Goal: Task Accomplishment & Management: Manage account settings

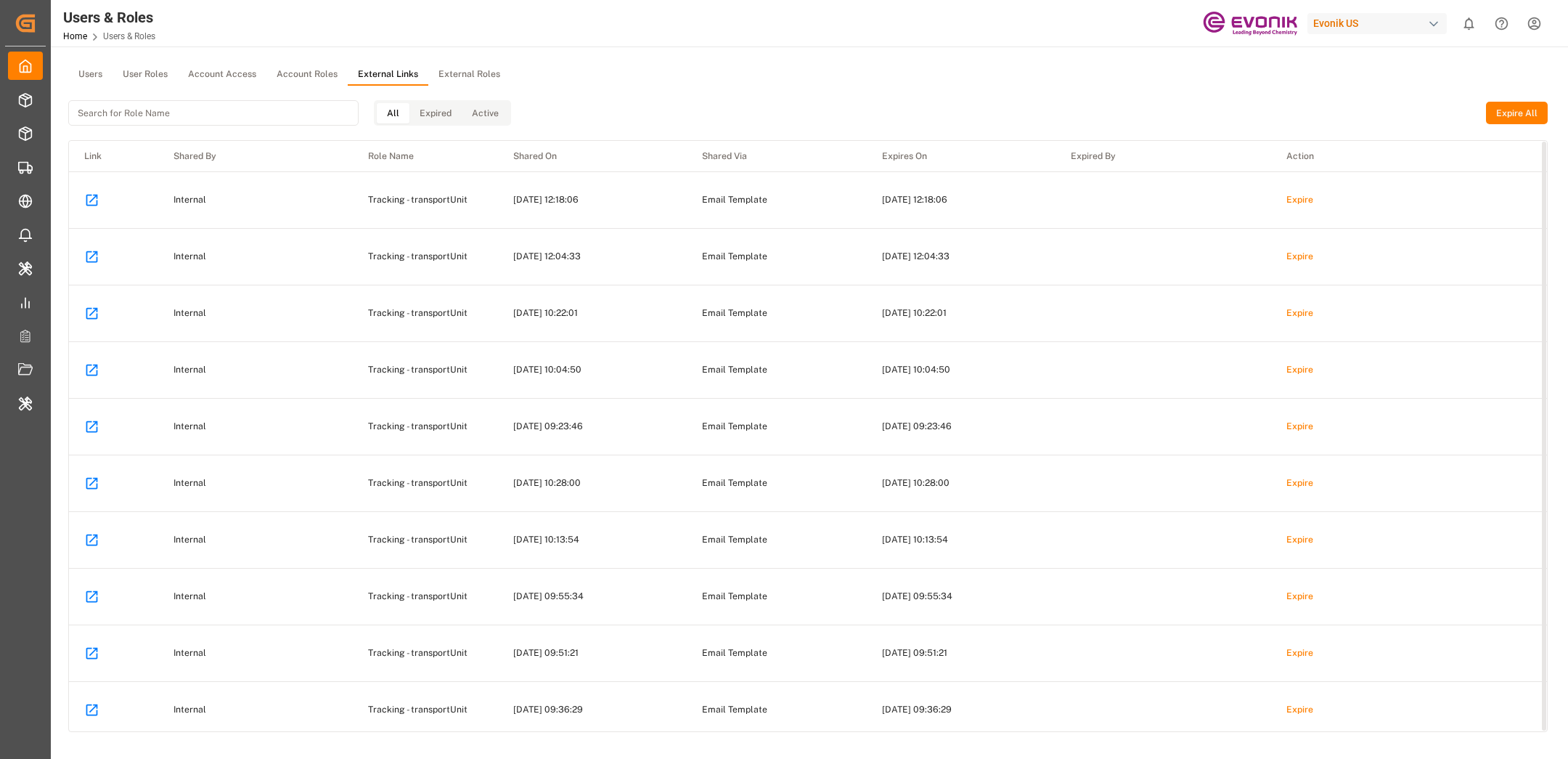
click at [479, 73] on button "External Roles" at bounding box center [469, 75] width 82 height 21
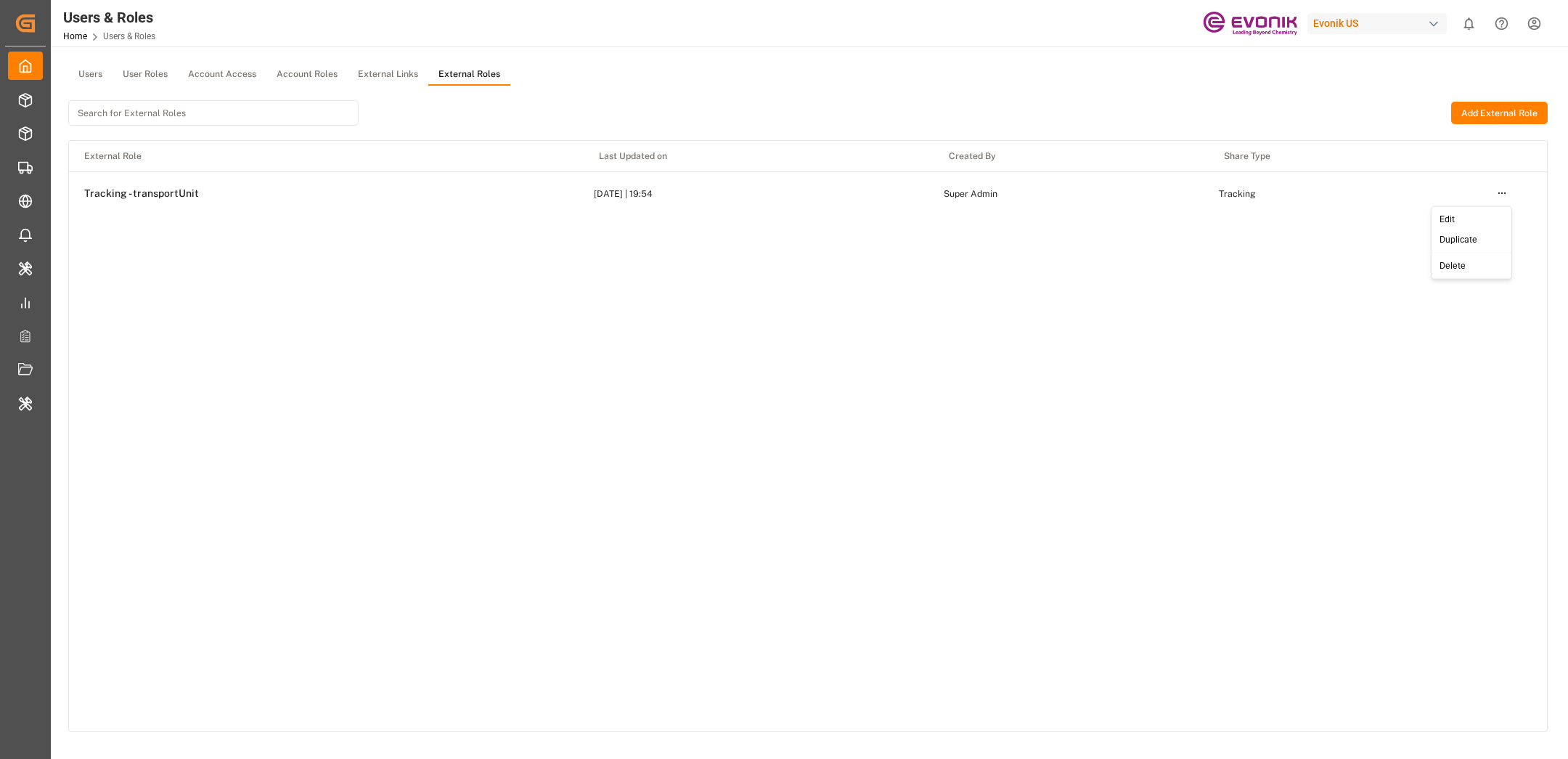
click at [1505, 195] on html "Created by potrace 1.15, written by Peter Selinger 2001-2017 Created by potrace…" at bounding box center [784, 380] width 1568 height 759
click at [1458, 223] on div "Edit" at bounding box center [1472, 219] width 75 height 20
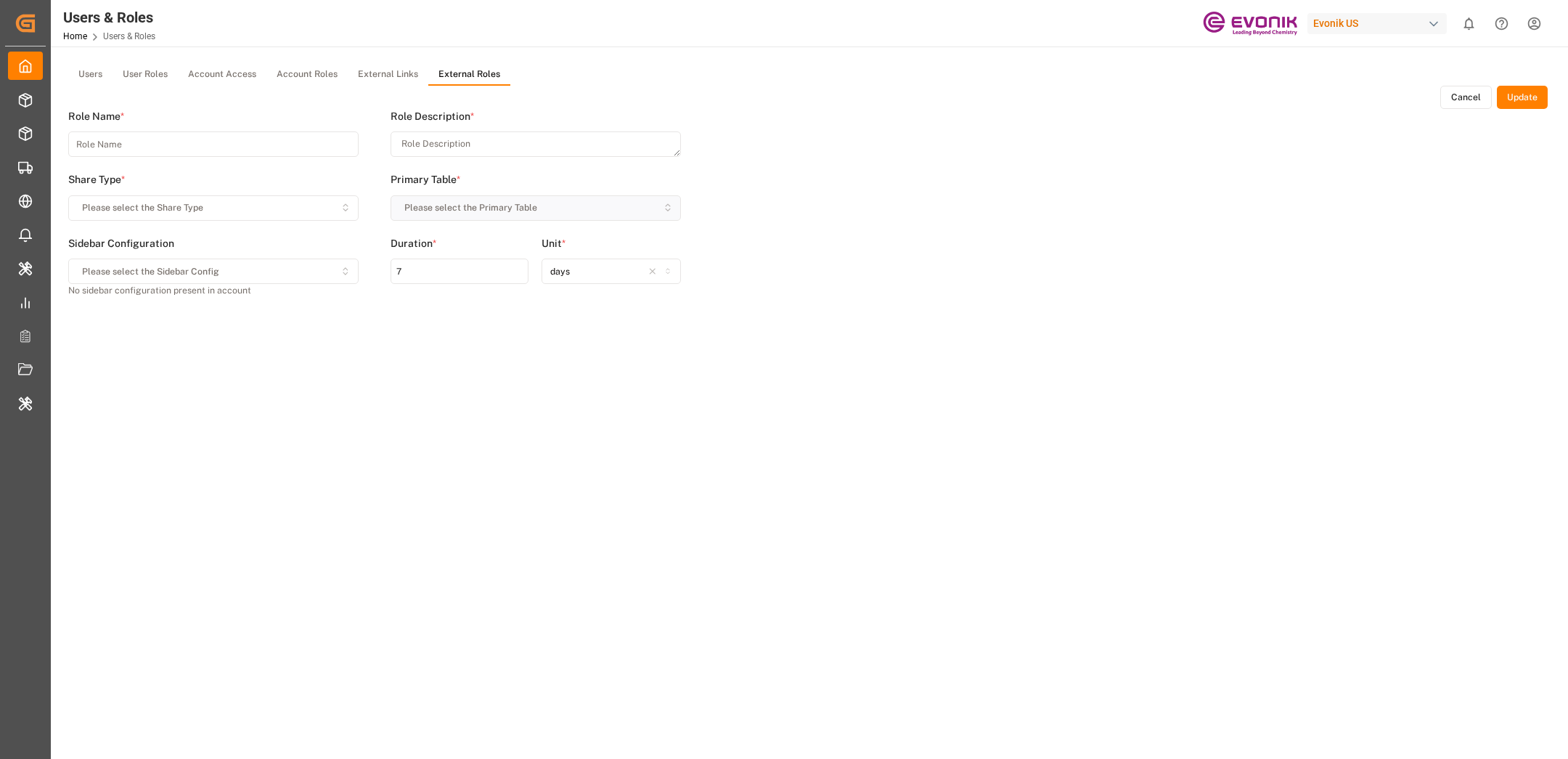
type input "Tracking - transportUnit"
type textarea "Tracking"
type input "90"
click at [1022, 386] on html "Created by potrace 1.15, written by Peter Selinger 2001-2017 Created by potrace…" at bounding box center [784, 380] width 1568 height 759
click at [961, 412] on div "Edit" at bounding box center [988, 410] width 75 height 20
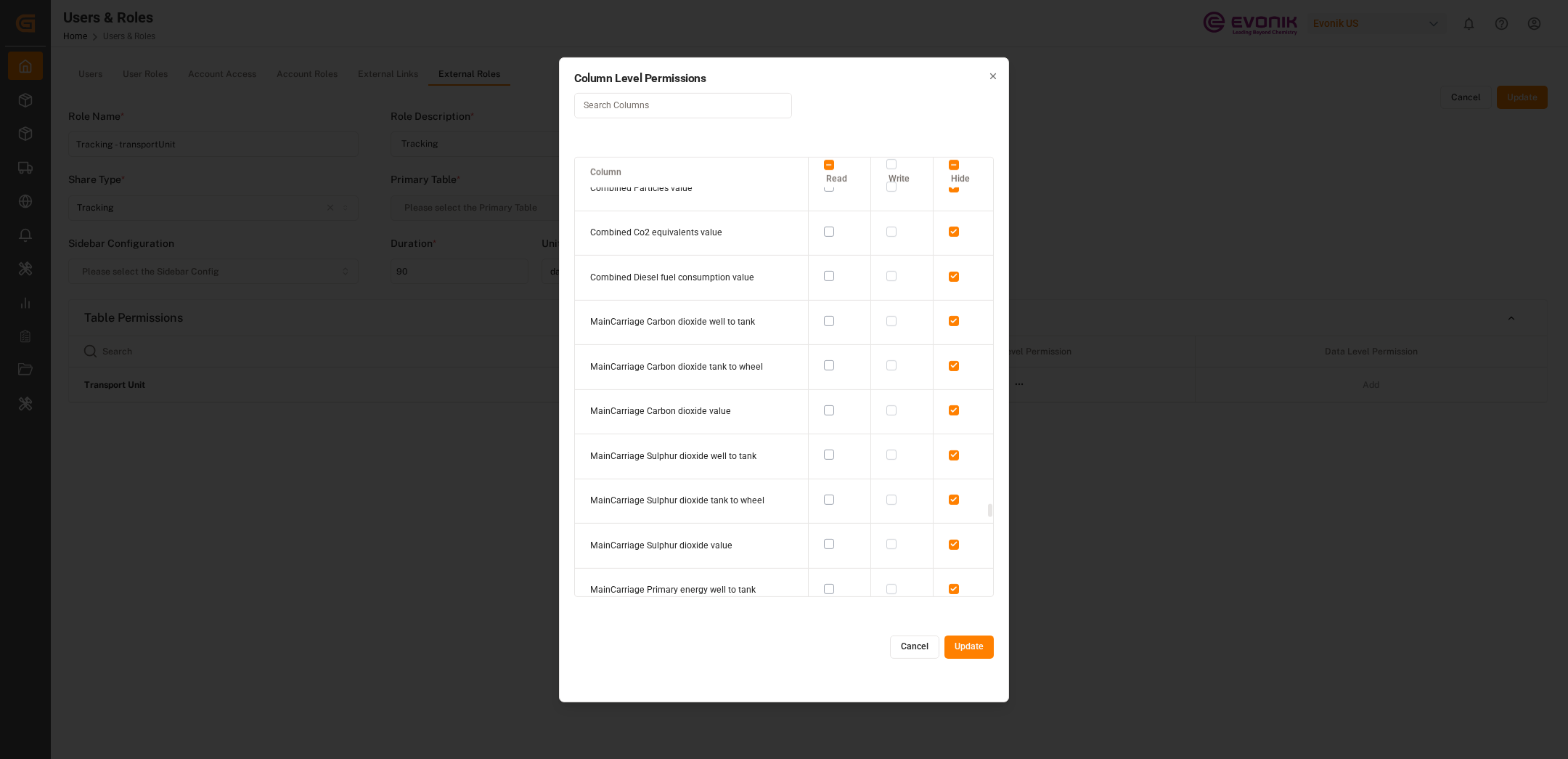
scroll to position [14330, 0]
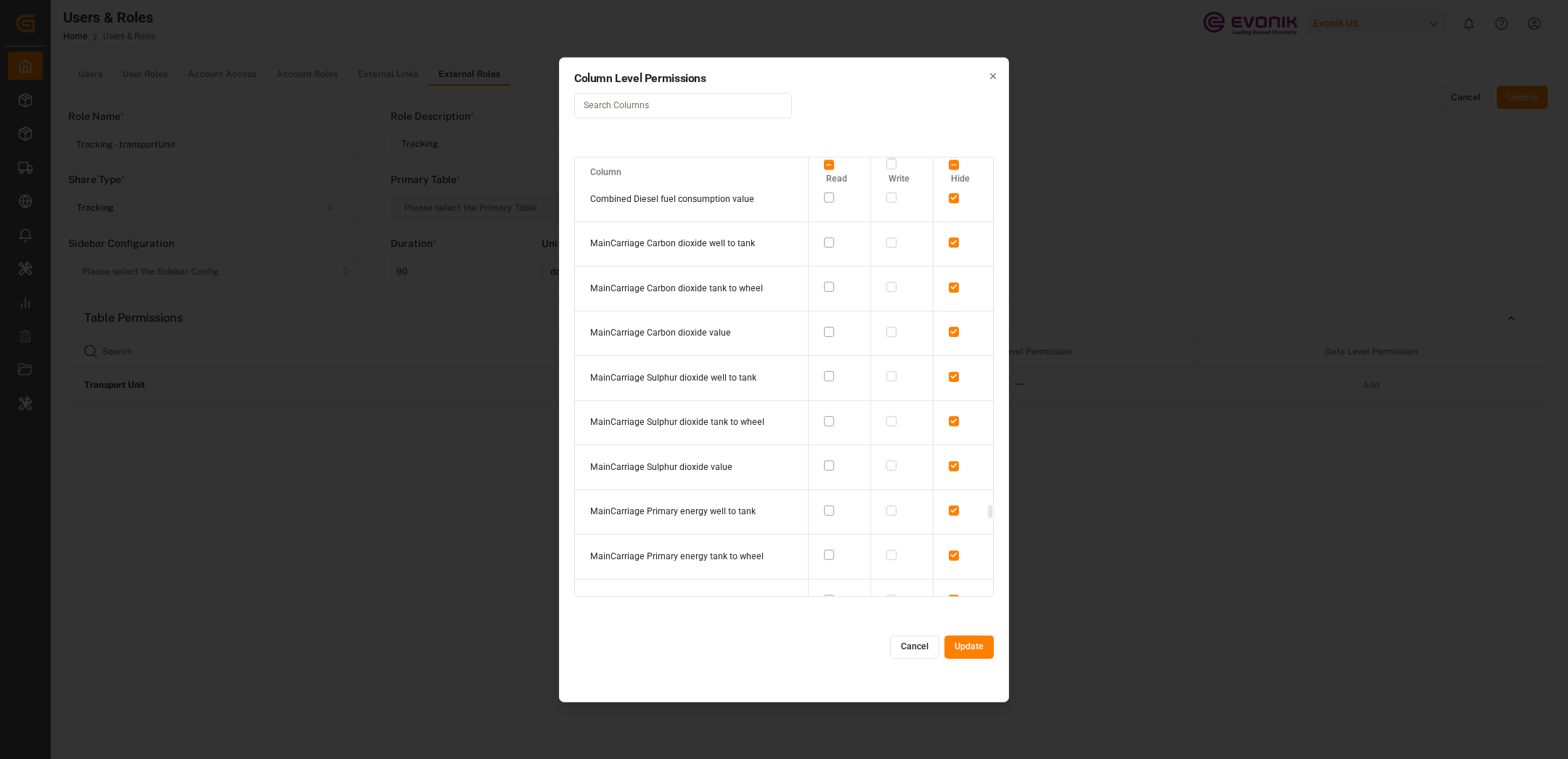
click at [909, 642] on button "Cancel" at bounding box center [914, 647] width 49 height 23
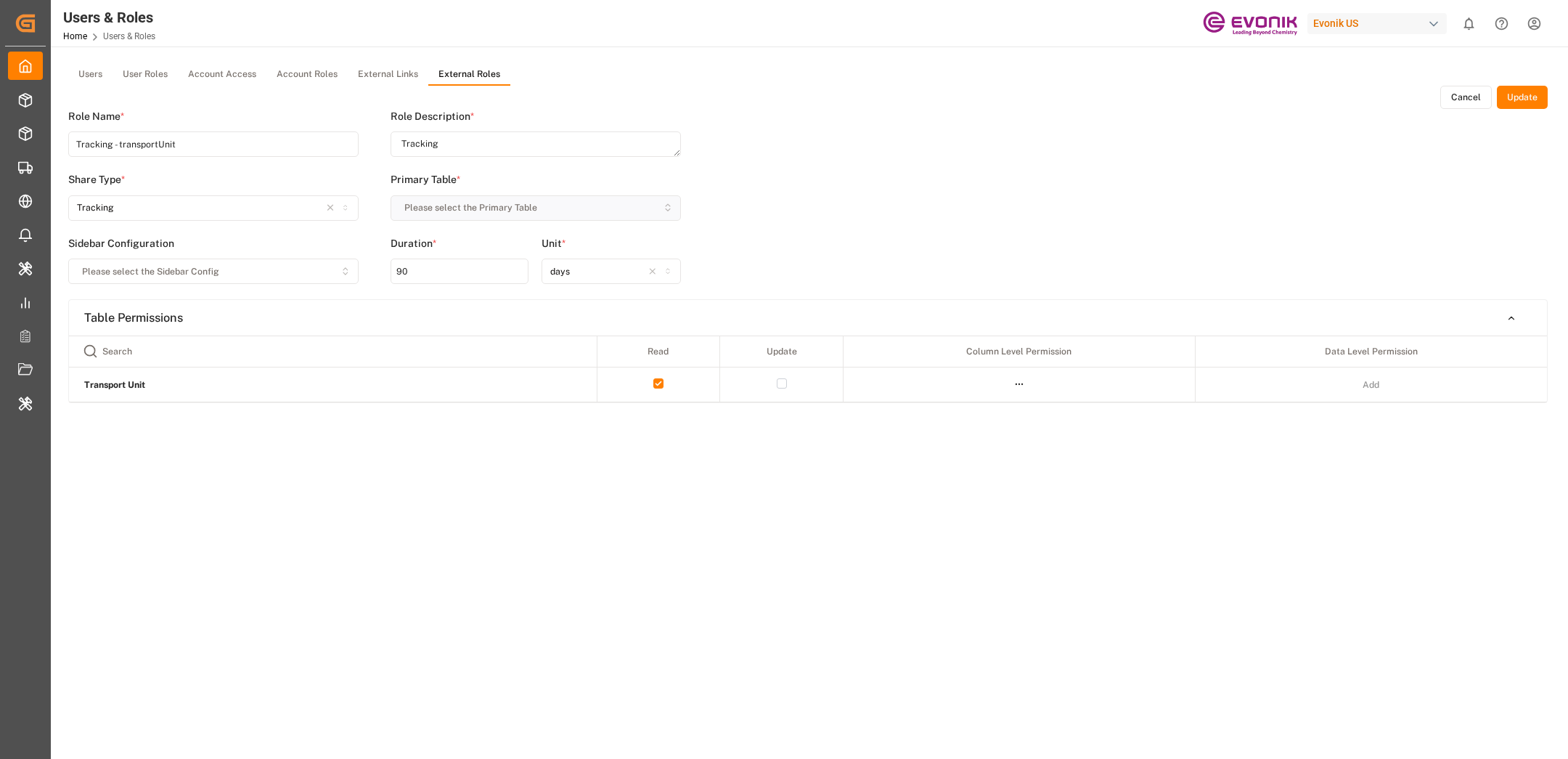
click at [368, 77] on button "External Links" at bounding box center [388, 75] width 81 height 21
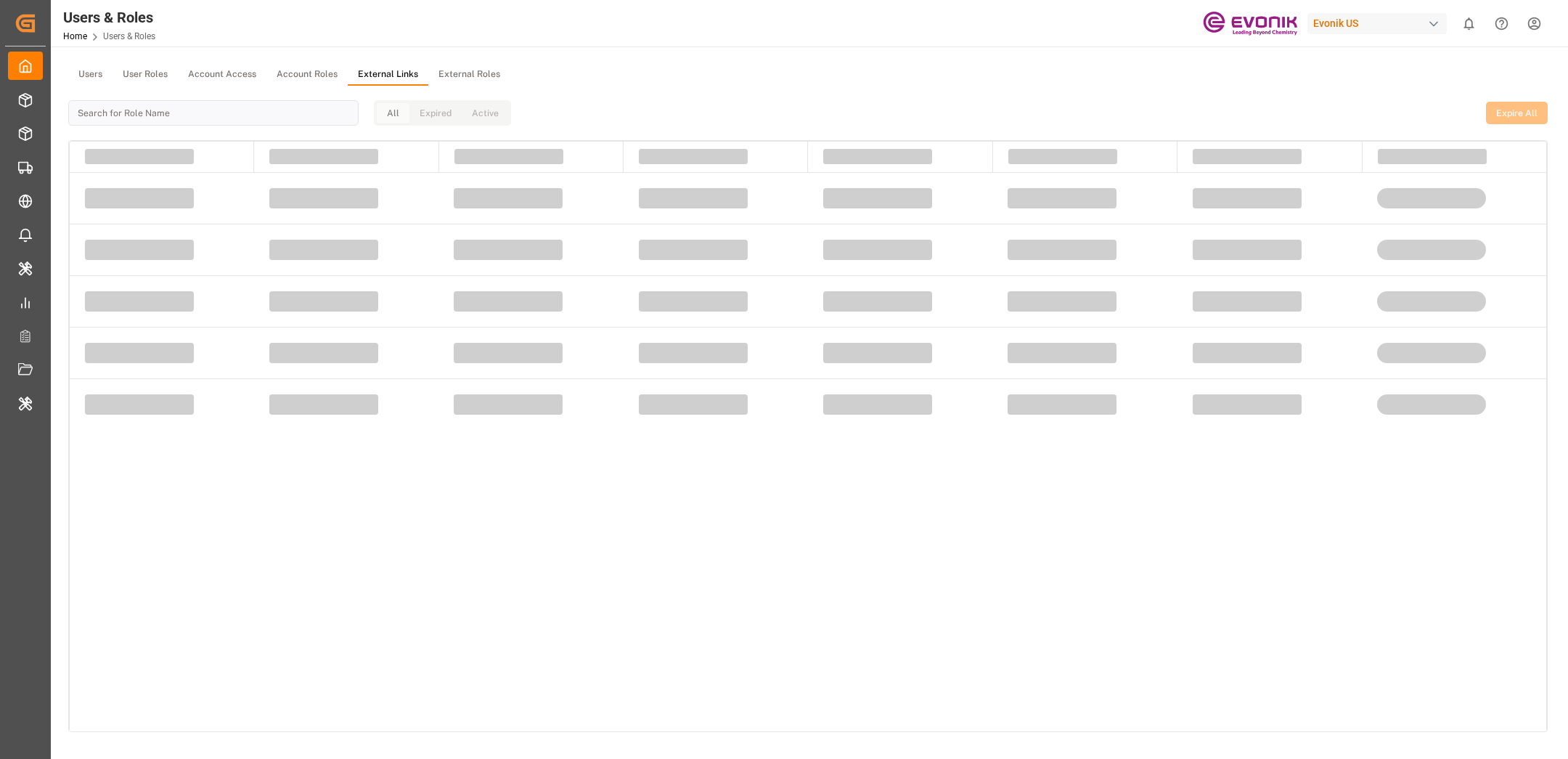
click at [288, 77] on button "Account Roles" at bounding box center [306, 75] width 81 height 21
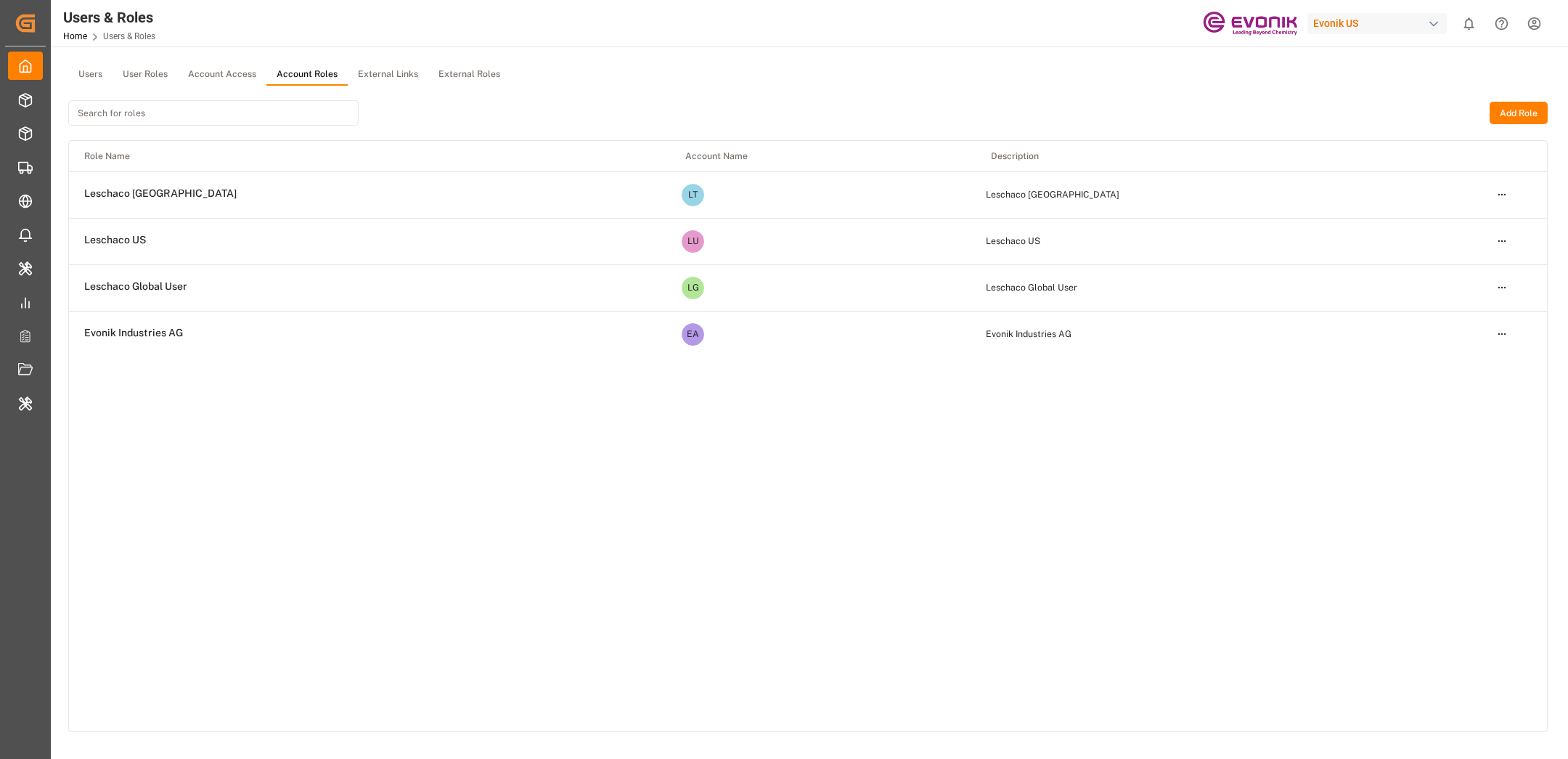
click at [215, 77] on button "Account Access" at bounding box center [222, 75] width 88 height 21
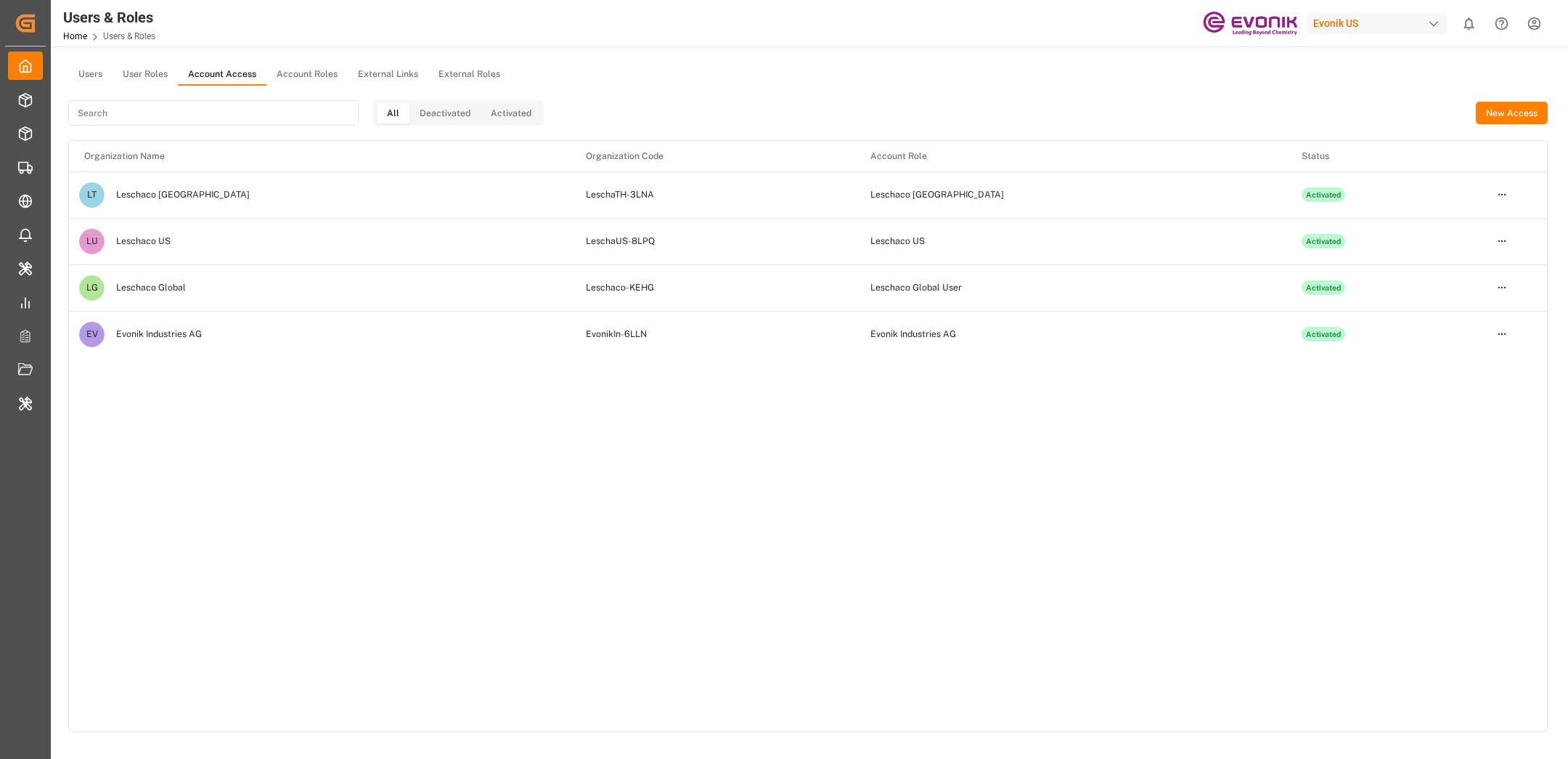
click at [315, 71] on button "Account Roles" at bounding box center [306, 75] width 81 height 21
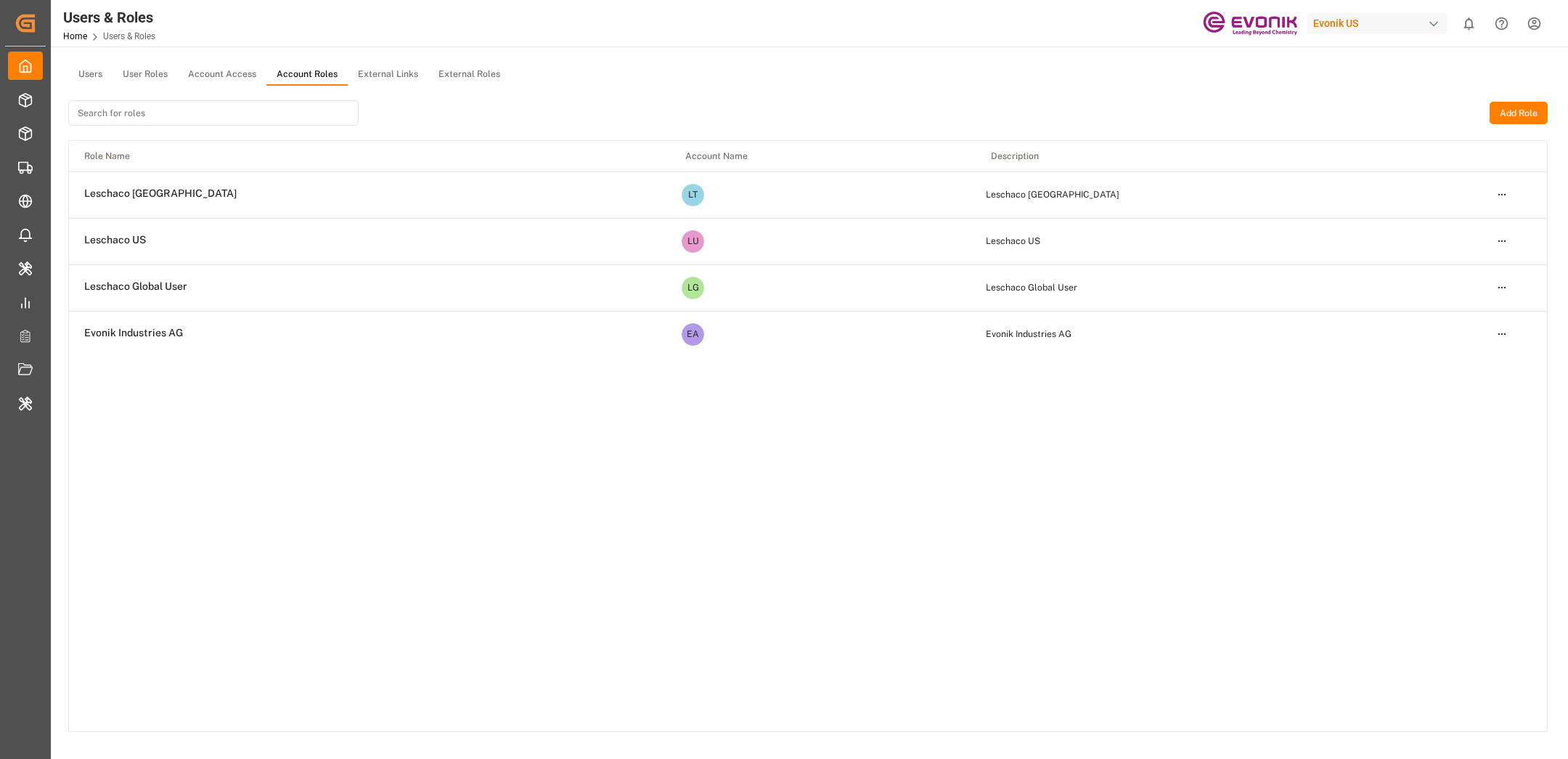
click at [148, 72] on button "User Roles" at bounding box center [144, 75] width 65 height 21
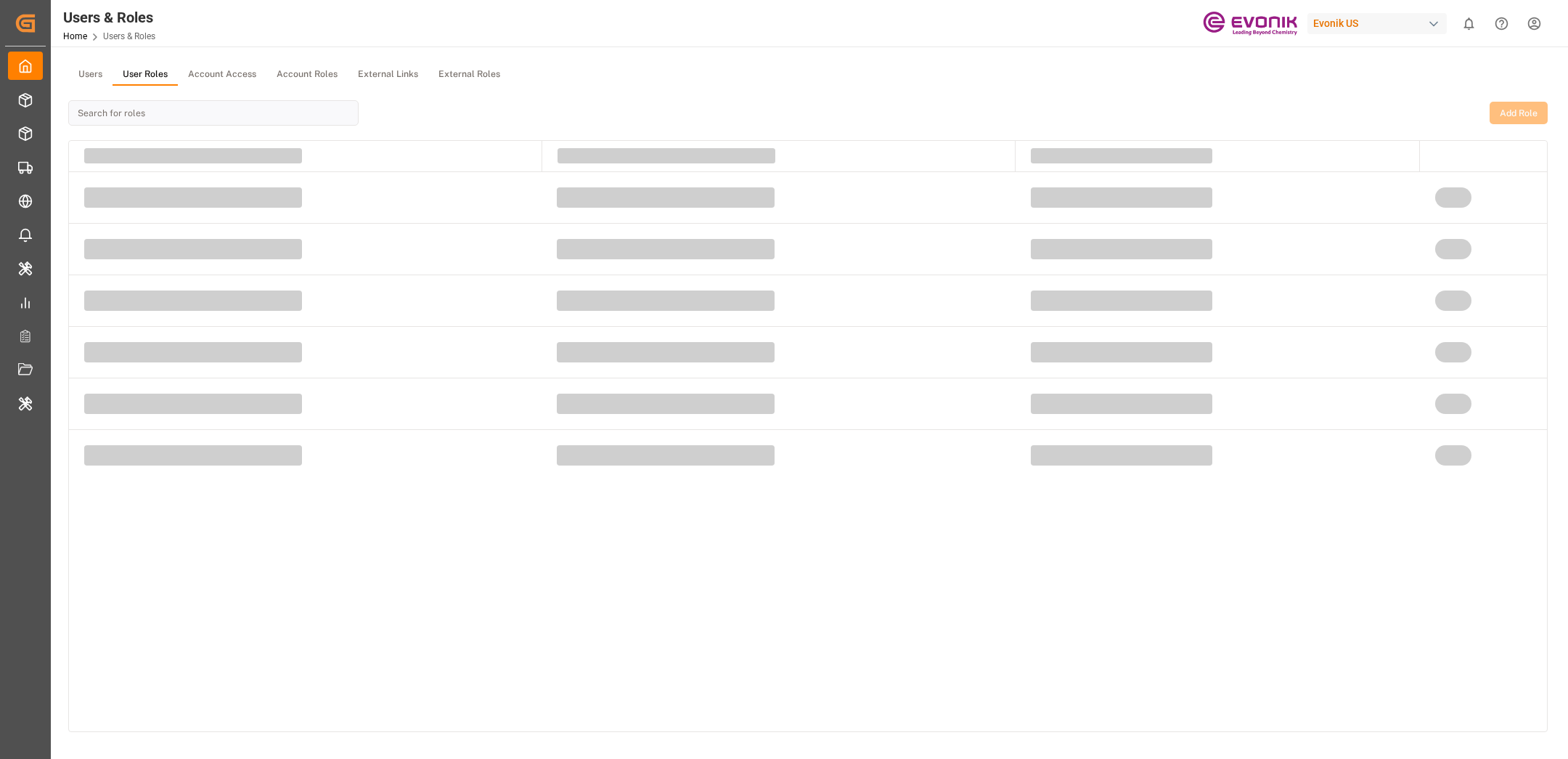
click at [86, 75] on button "Users" at bounding box center [91, 75] width 45 height 21
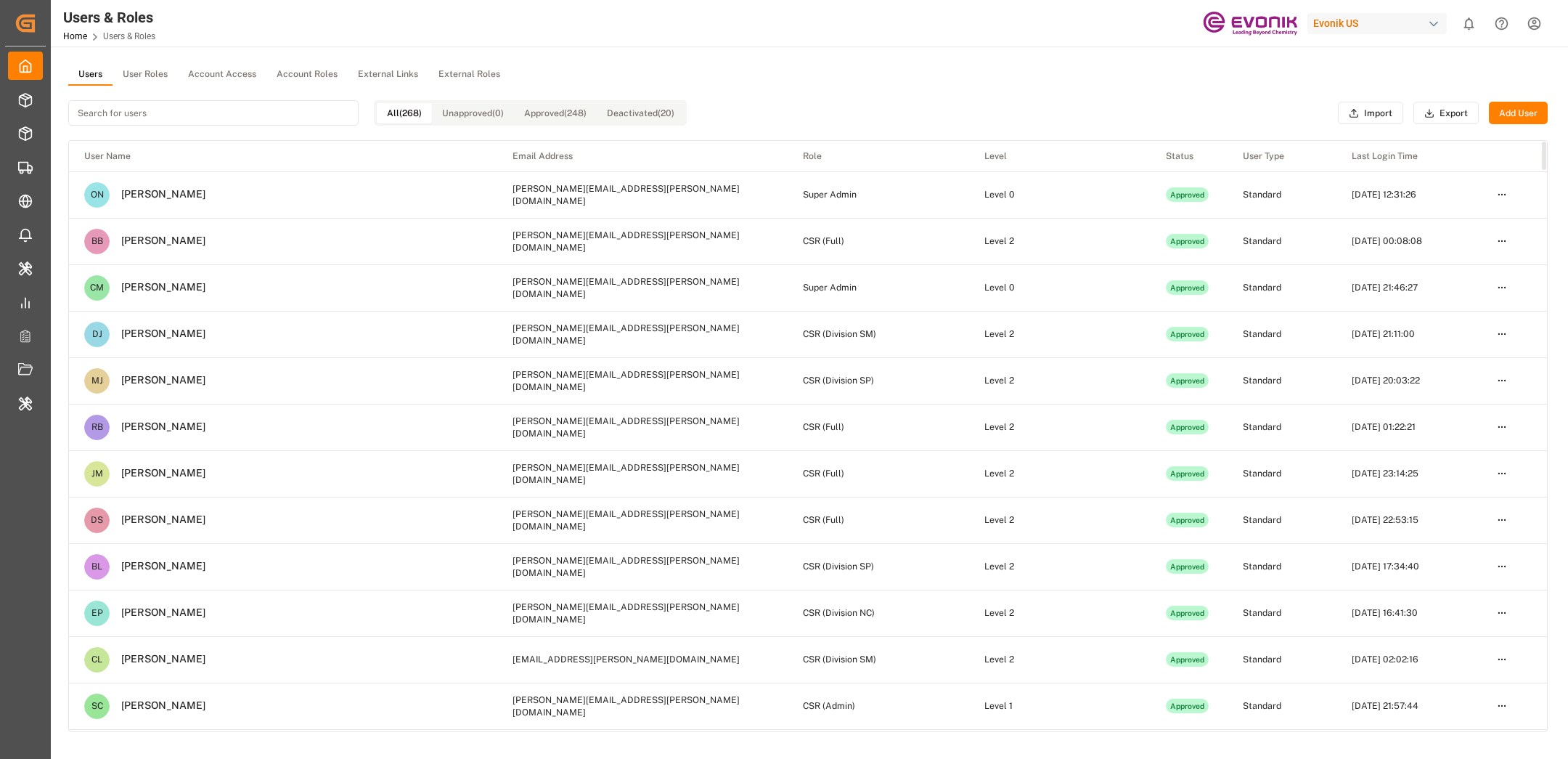
click at [1348, 29] on div "Evonik US" at bounding box center [1377, 24] width 140 height 21
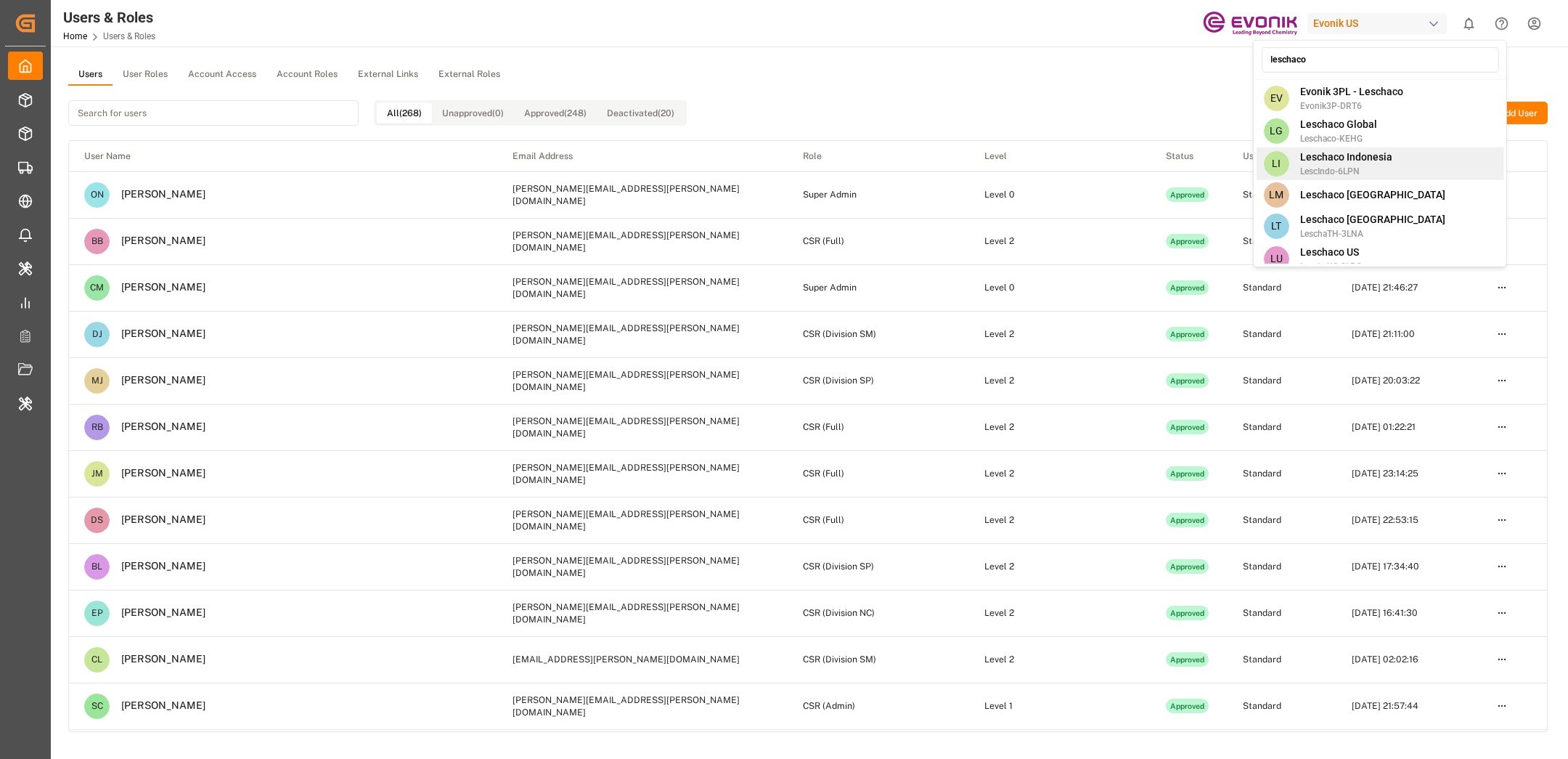
scroll to position [12, 0]
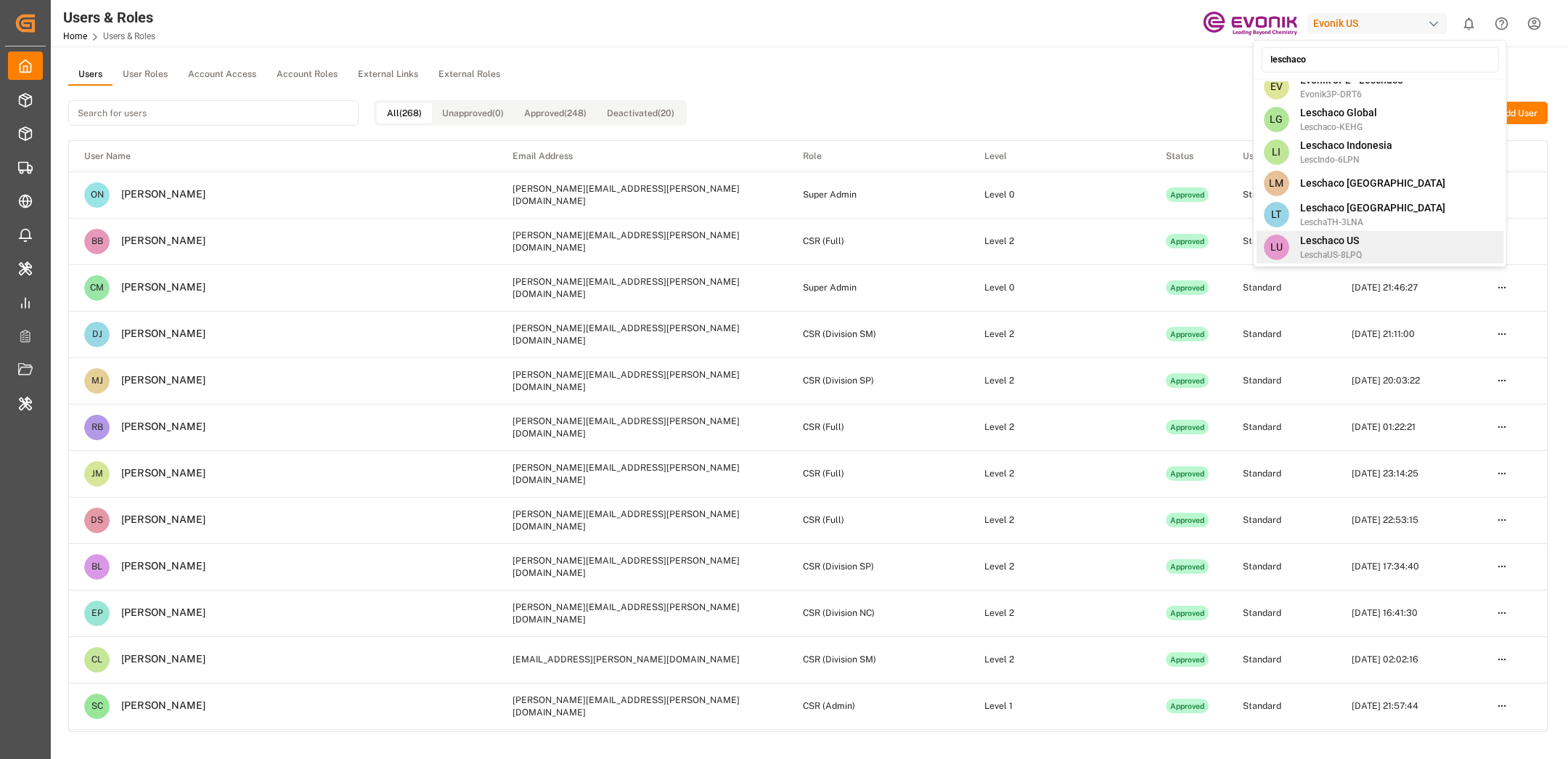
type input "leschaco"
click at [1321, 250] on span "LeschaUS-8LPQ" at bounding box center [1330, 255] width 61 height 13
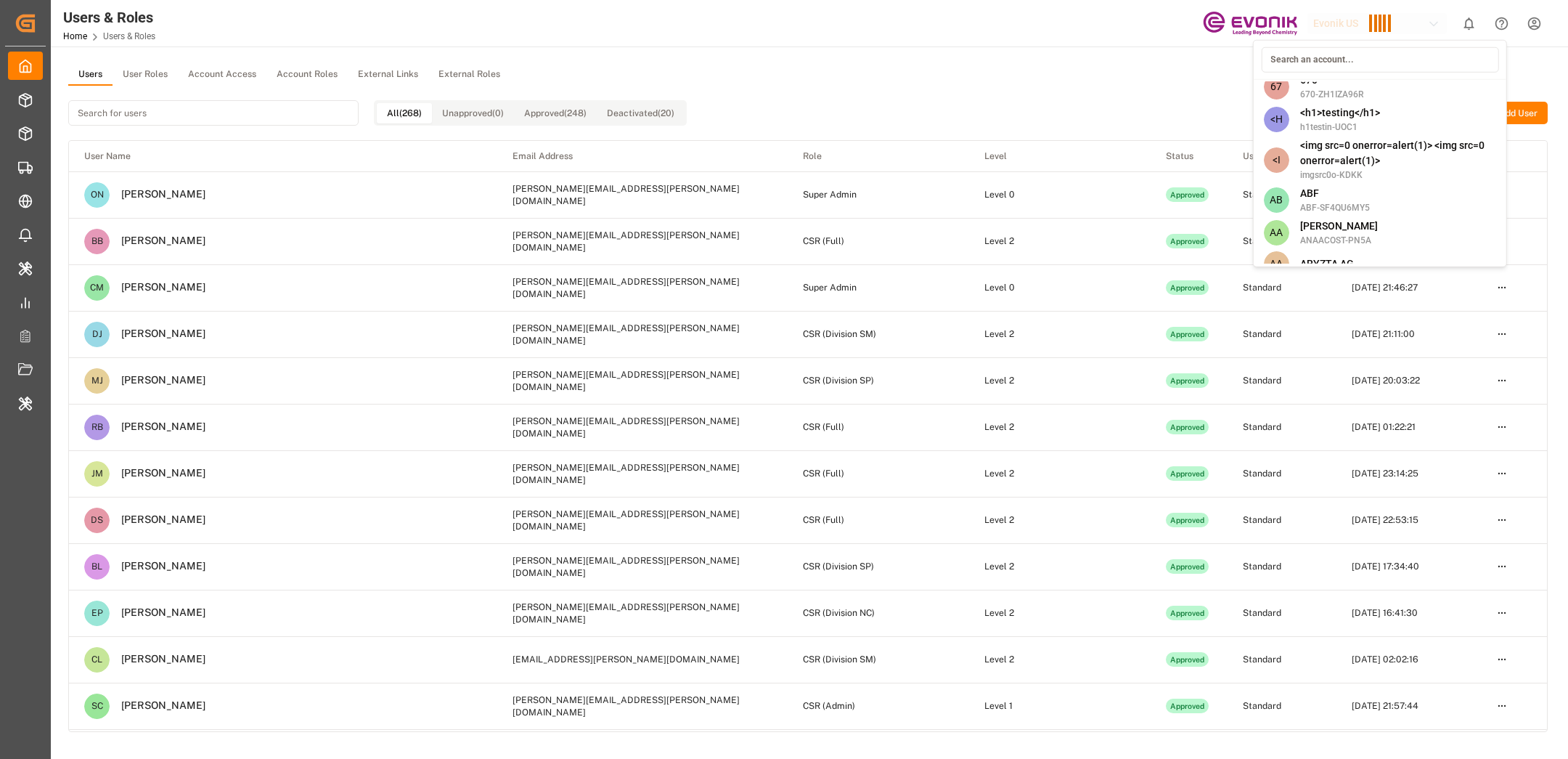
scroll to position [3608, 0]
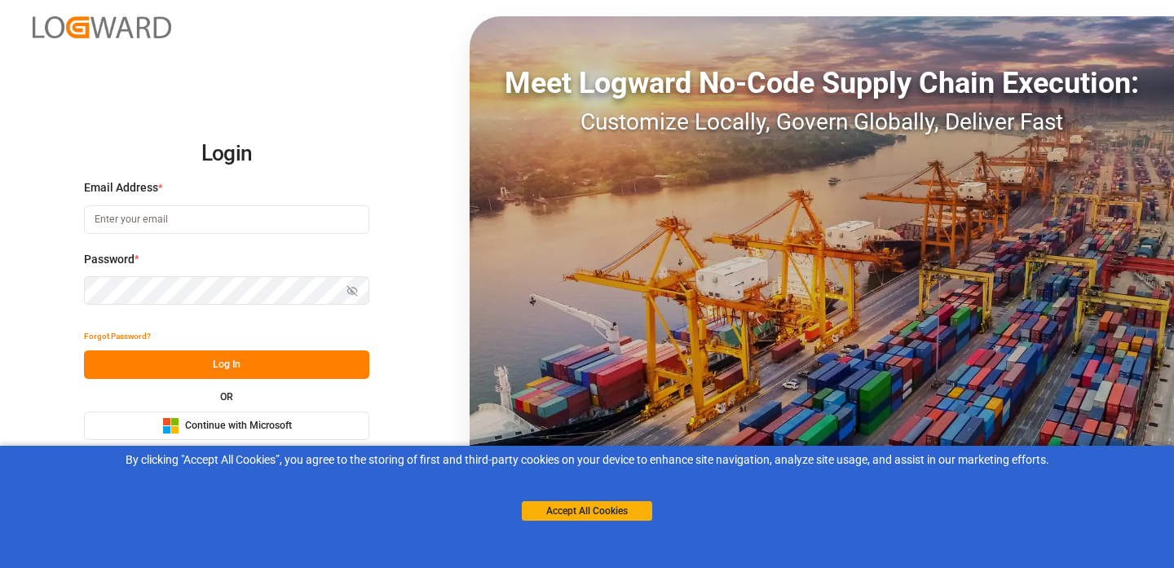
click at [241, 435] on button "Microsoft Logo Continue with Microsoft" at bounding box center [226, 426] width 285 height 29
click at [552, 513] on button "Accept All Cookies" at bounding box center [587, 511] width 130 height 20
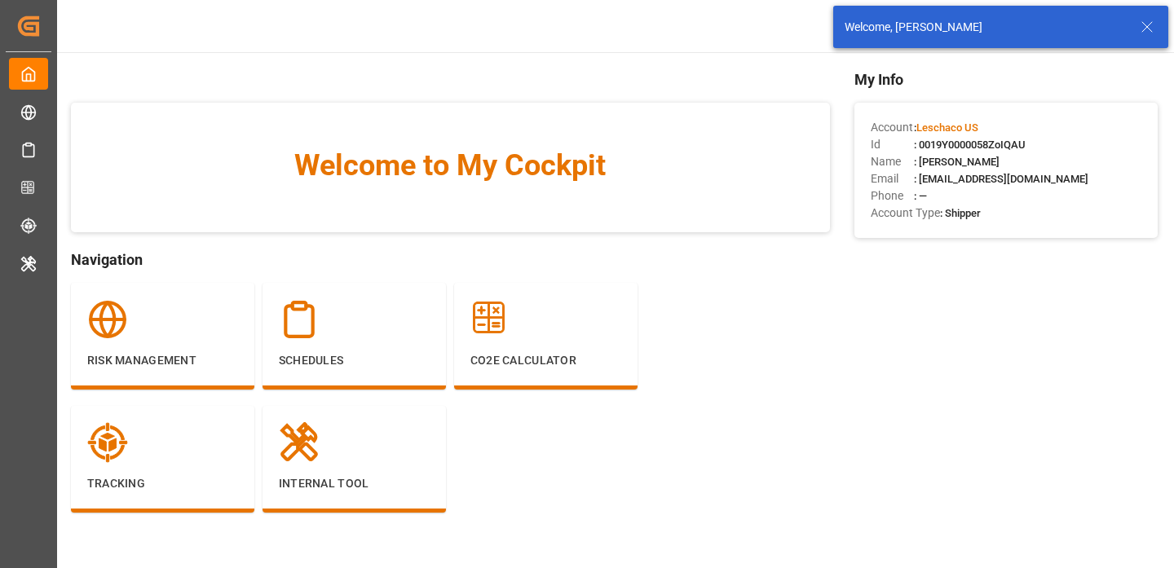
click at [1147, 28] on line at bounding box center [1147, 27] width 10 height 10
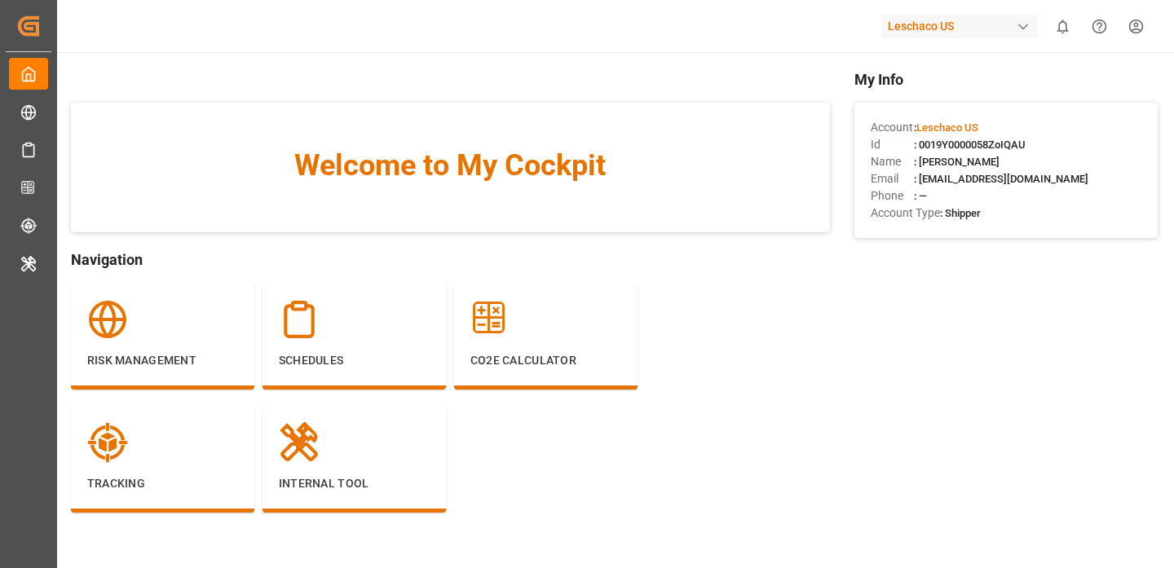
click at [1129, 34] on html "Created by potrace 1.15, written by Peter Selinger 2001-2017 Created by potrace…" at bounding box center [587, 284] width 1174 height 568
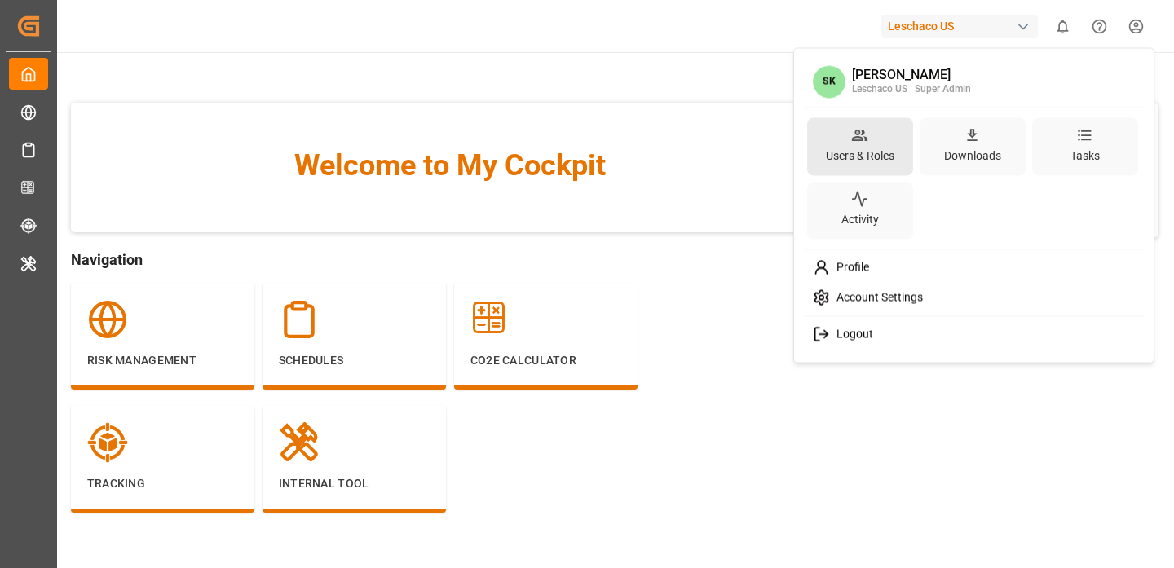
click at [845, 149] on div "Users & Roles" at bounding box center [860, 156] width 75 height 24
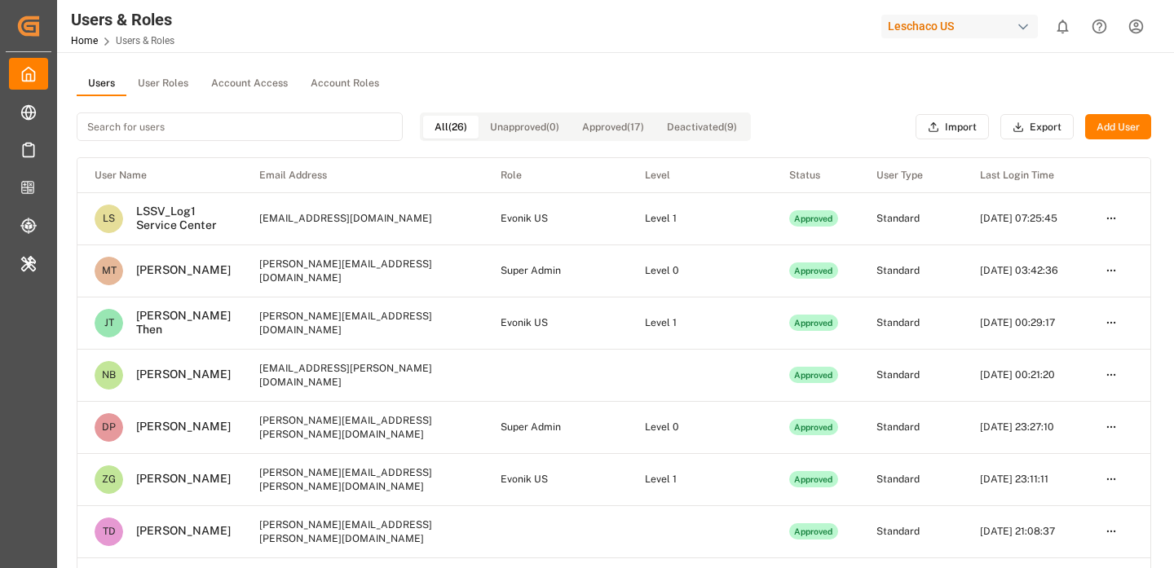
click at [689, 119] on button "Deactivated (9)" at bounding box center [702, 127] width 93 height 23
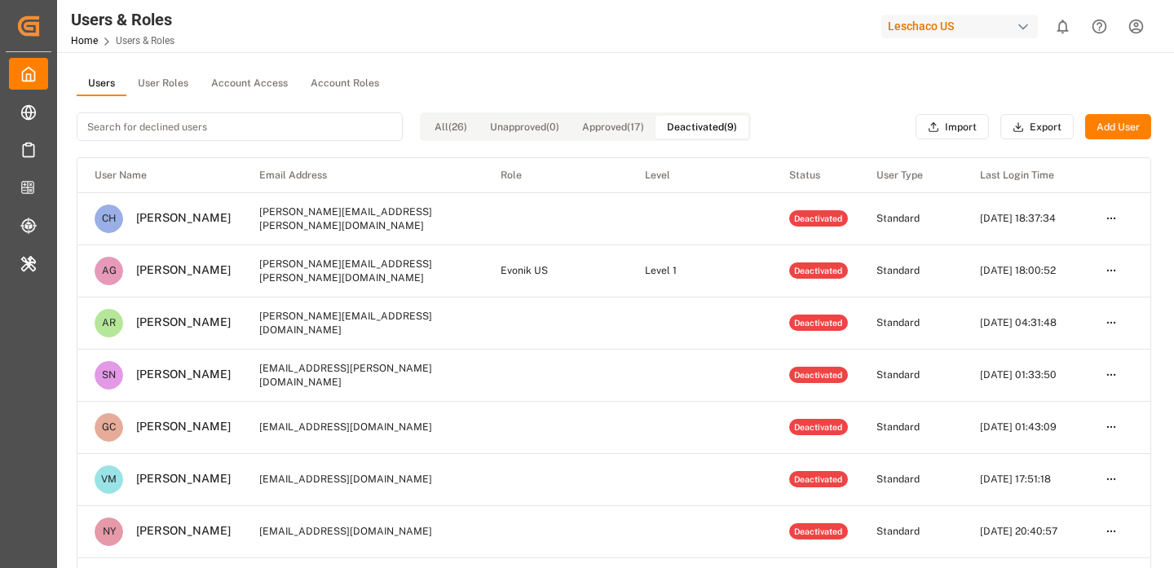
click at [930, 29] on div "Leschaco US" at bounding box center [959, 27] width 157 height 24
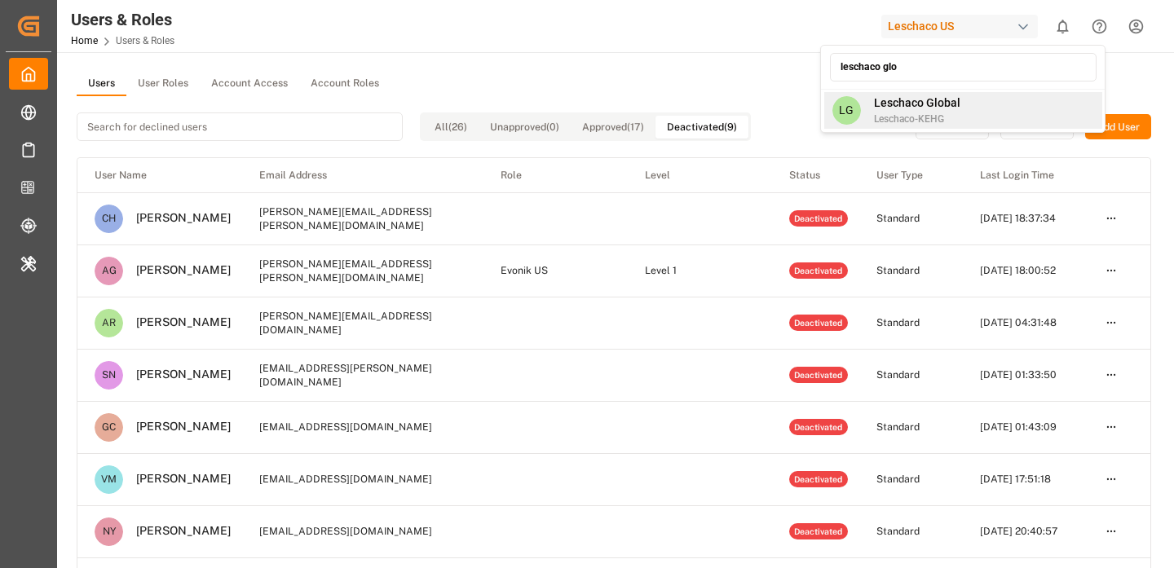
type input "leschaco glo"
click at [881, 101] on span "Leschaco Global" at bounding box center [917, 103] width 86 height 17
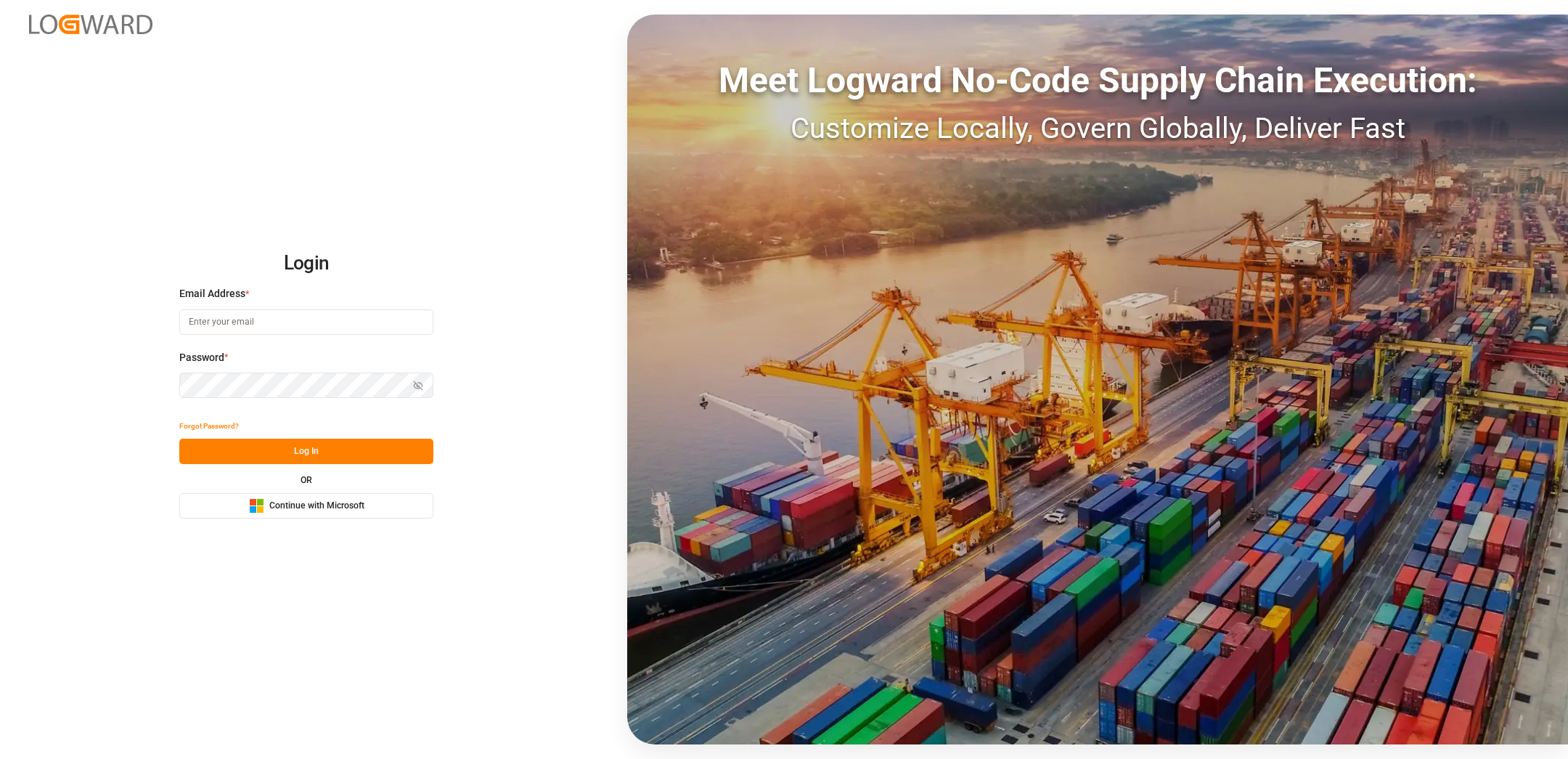
click at [259, 511] on rect at bounding box center [260, 509] width 6 height 6
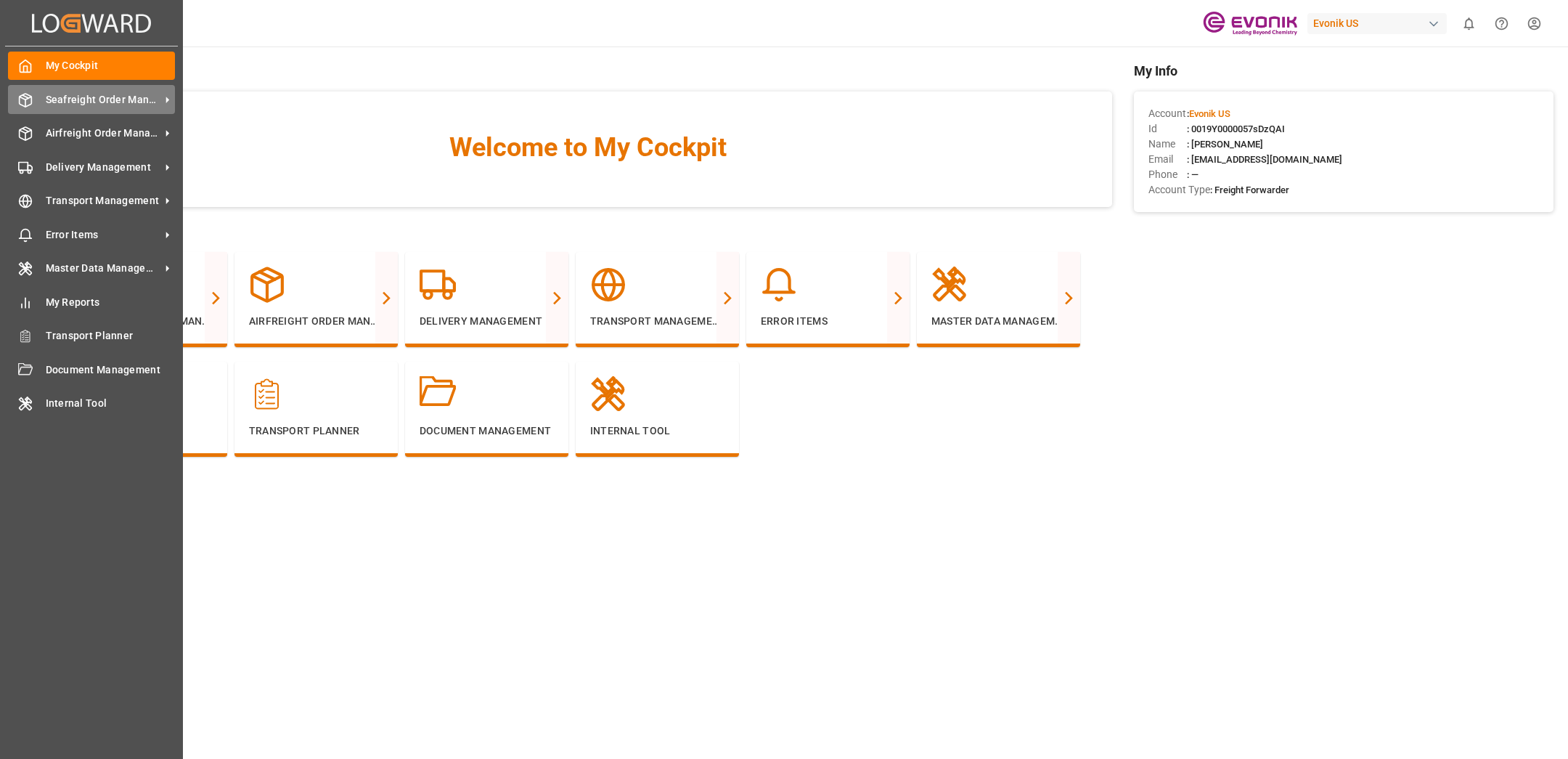
click at [53, 104] on span "Seafreight Order Management" at bounding box center [102, 100] width 115 height 15
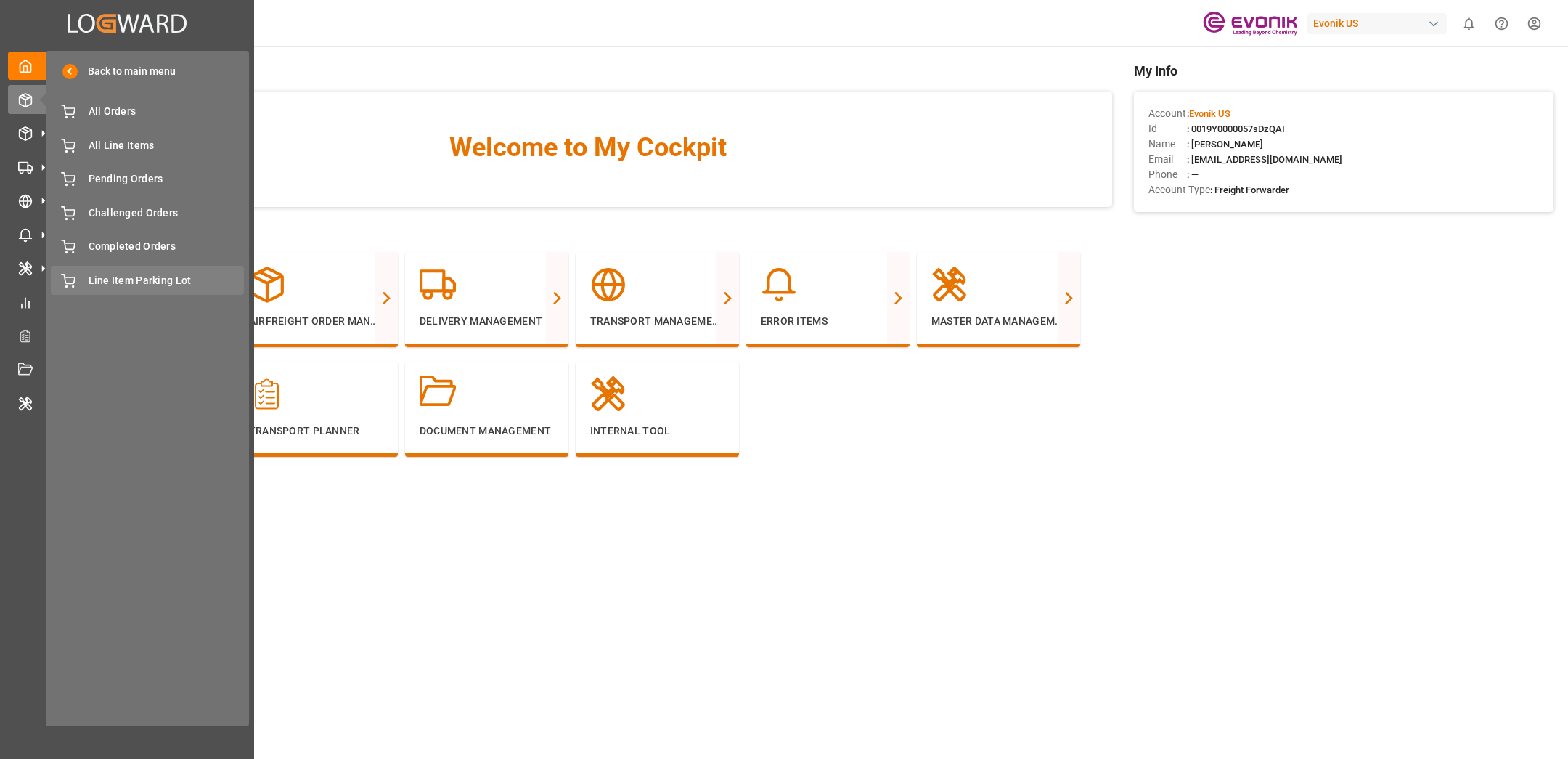
click at [118, 277] on span "Line Item Parking Lot" at bounding box center [166, 281] width 156 height 15
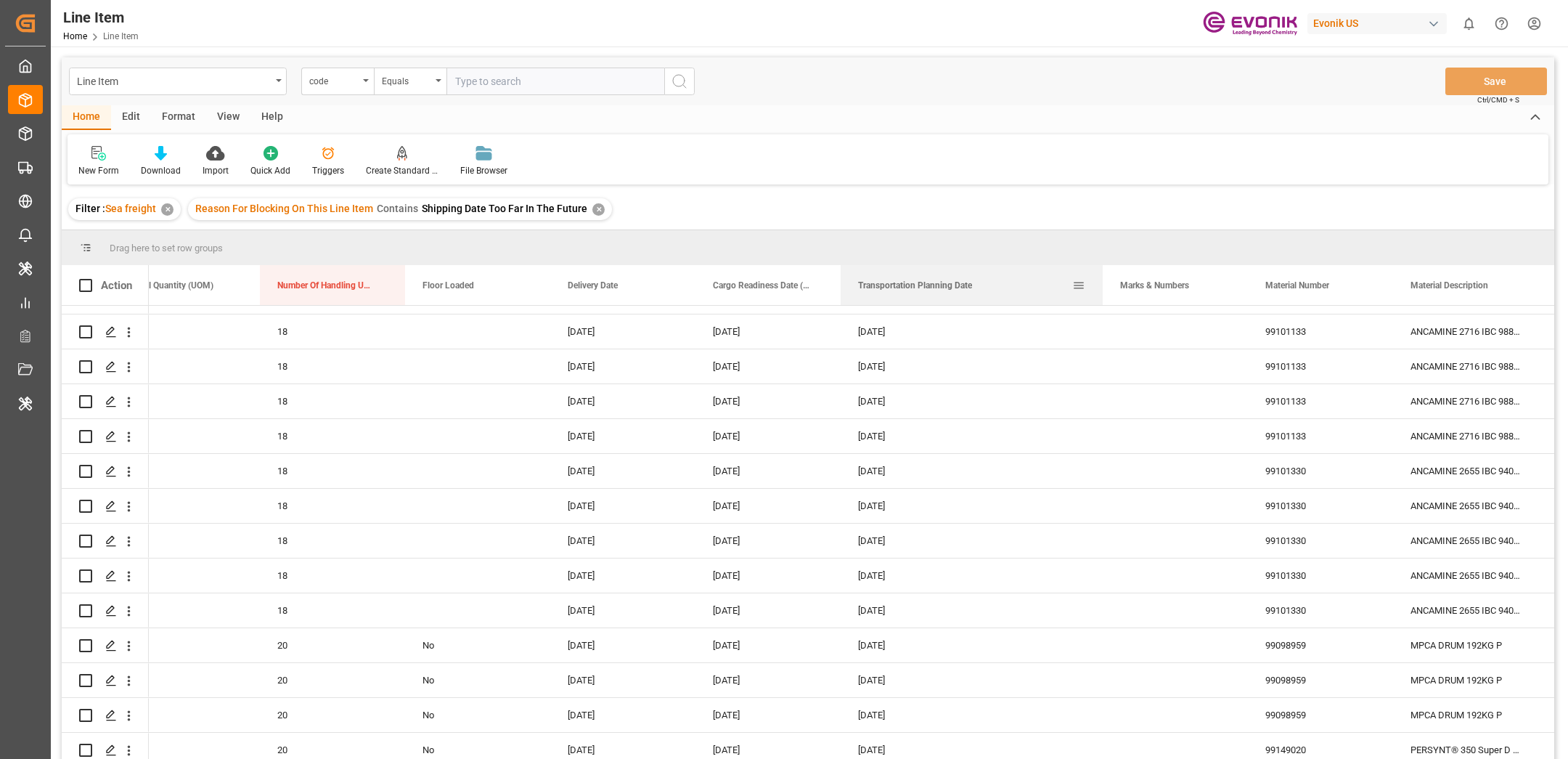
drag, startPoint x: 983, startPoint y: 277, endPoint x: 1098, endPoint y: 275, distance: 115.0
click at [1100, 271] on div at bounding box center [1102, 285] width 6 height 40
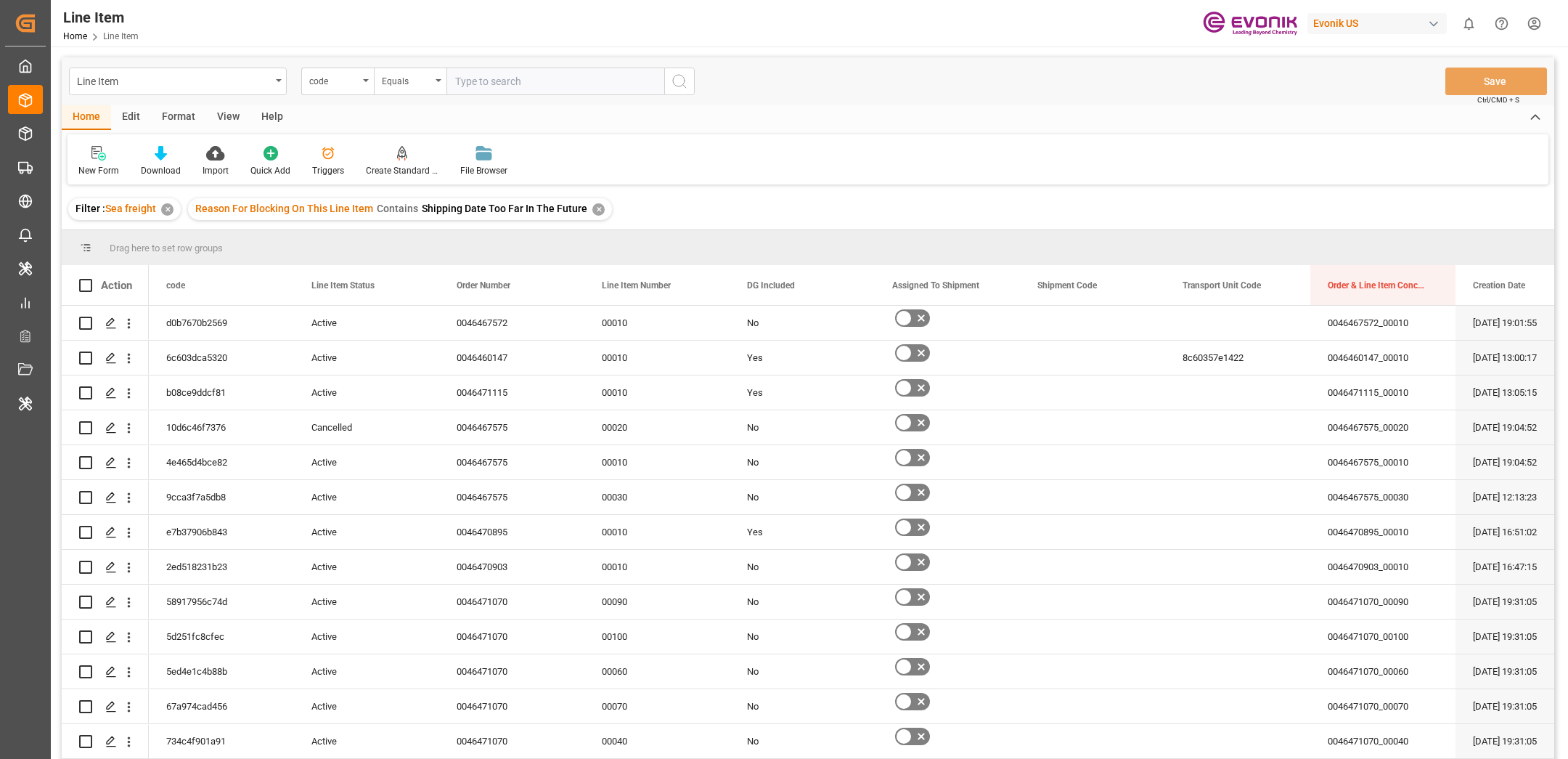
click at [930, 118] on div "Home Edit Format View Help" at bounding box center [808, 118] width 1492 height 25
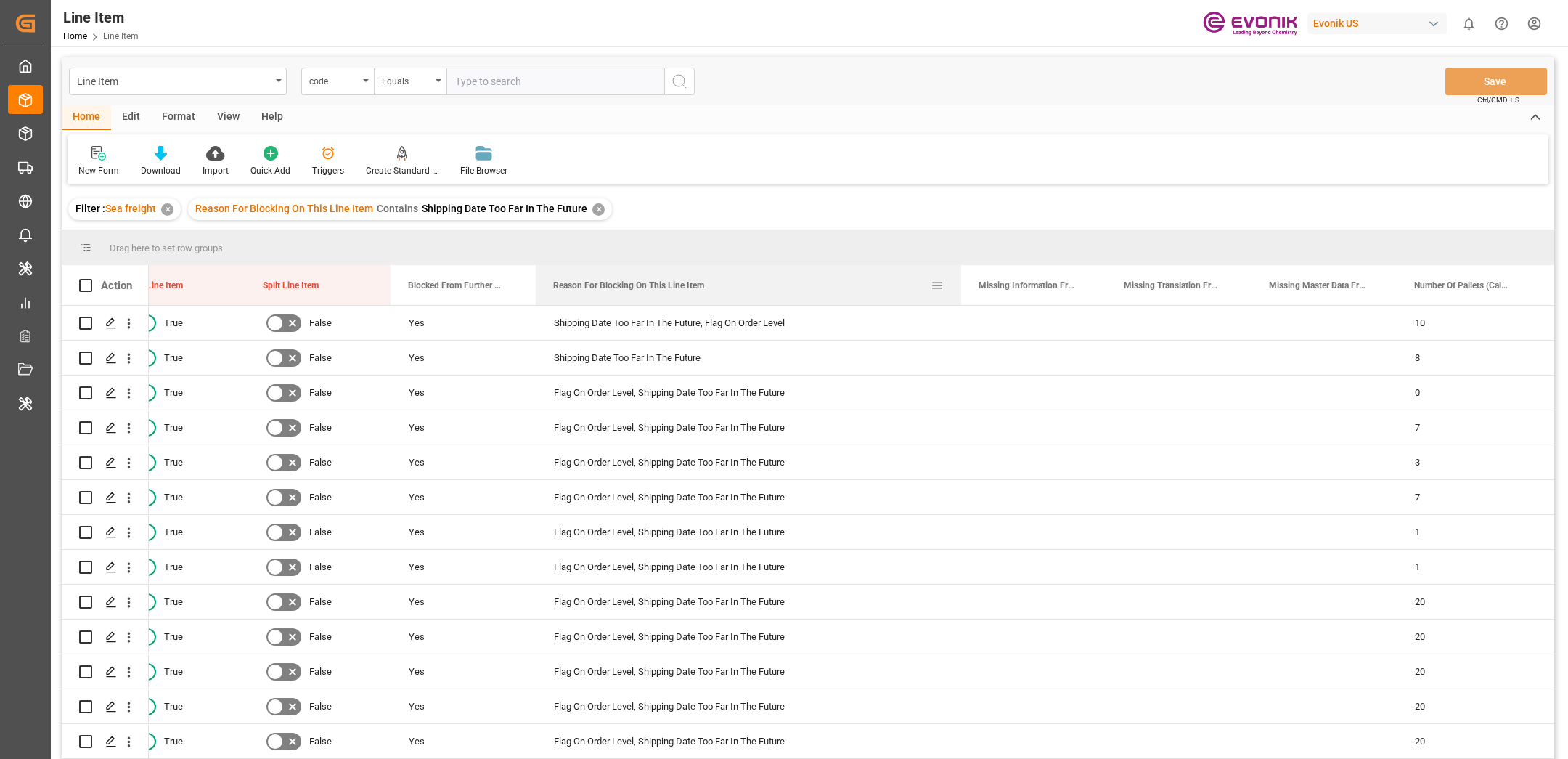
drag, startPoint x: 680, startPoint y: 277, endPoint x: 958, endPoint y: 276, distance: 278.0
click at [961, 277] on div at bounding box center [961, 285] width 6 height 40
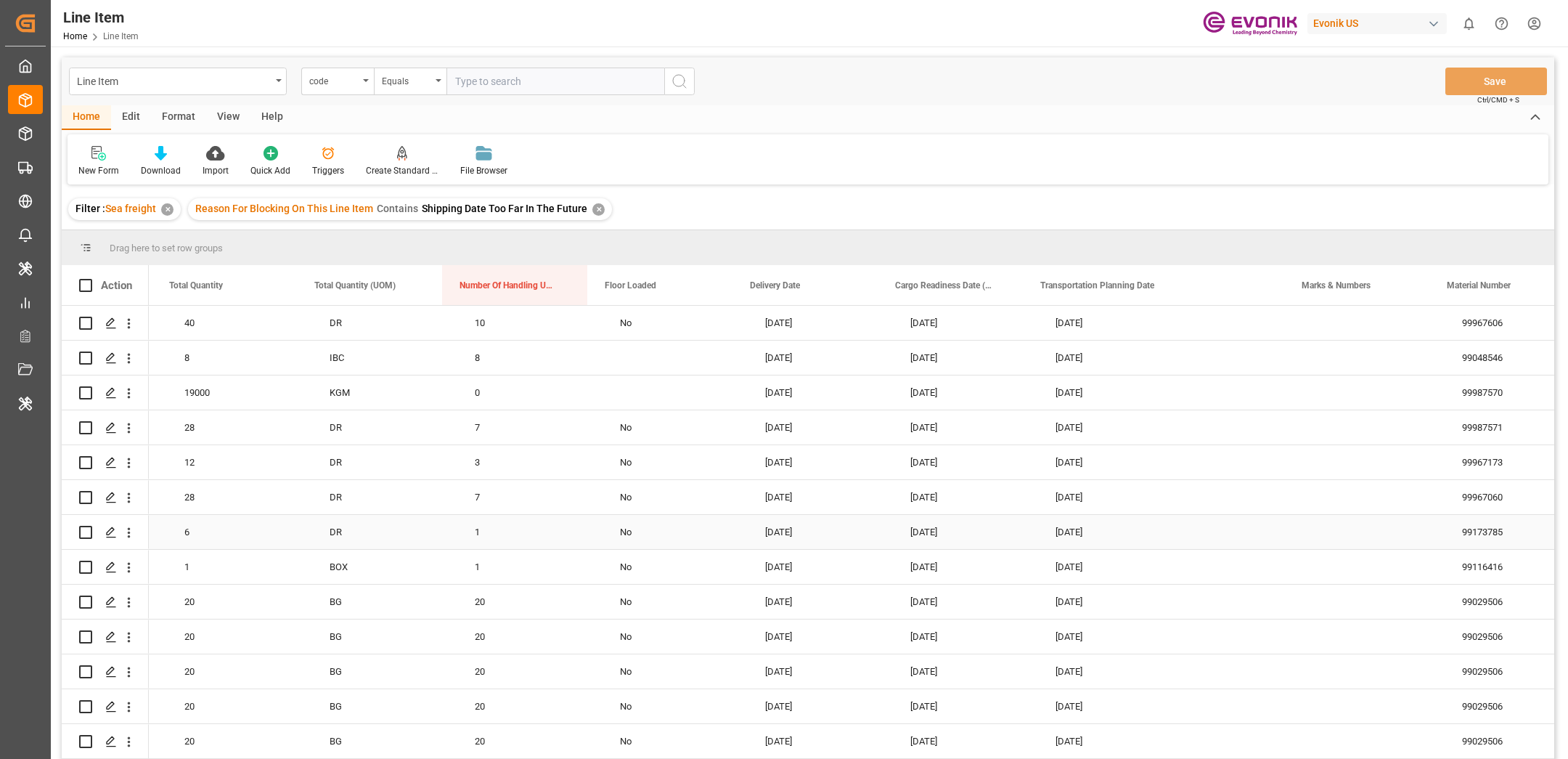
scroll to position [0, 3482]
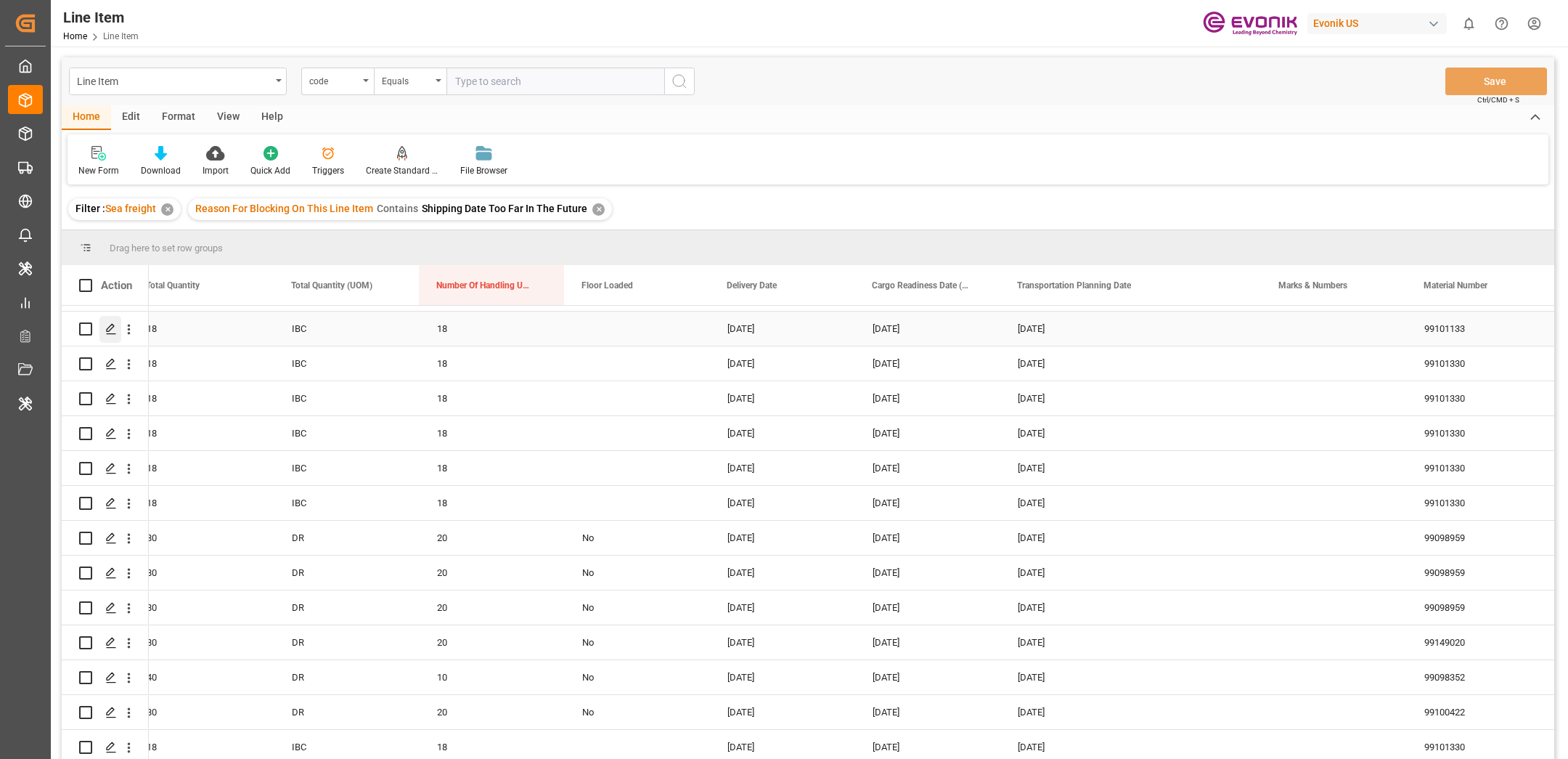
click at [108, 334] on line "Press SPACE to select this row." at bounding box center [111, 334] width 9 height 0
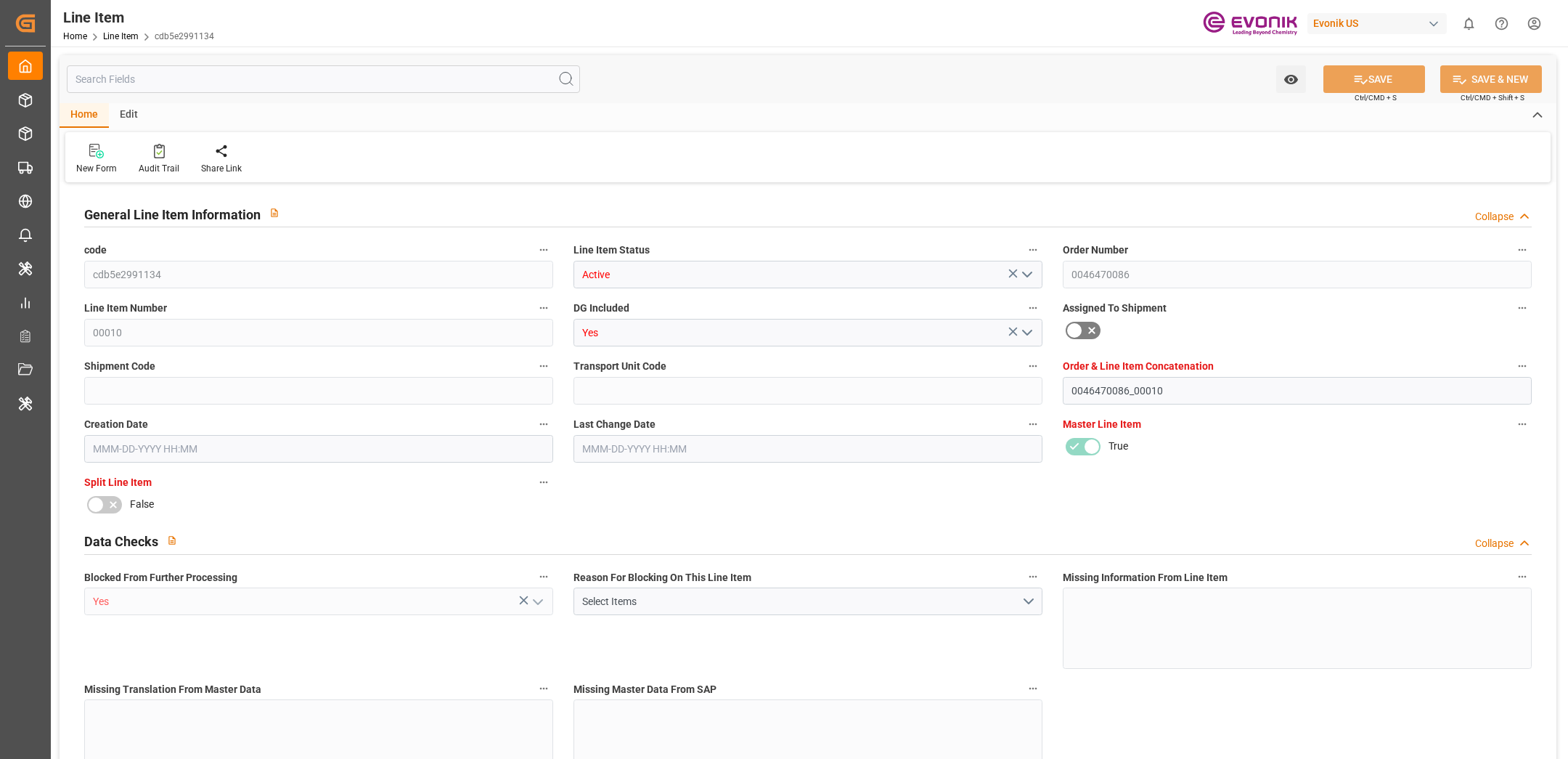
type input "18"
type input "18774"
type input "17784"
type input "25.056"
type input "18"
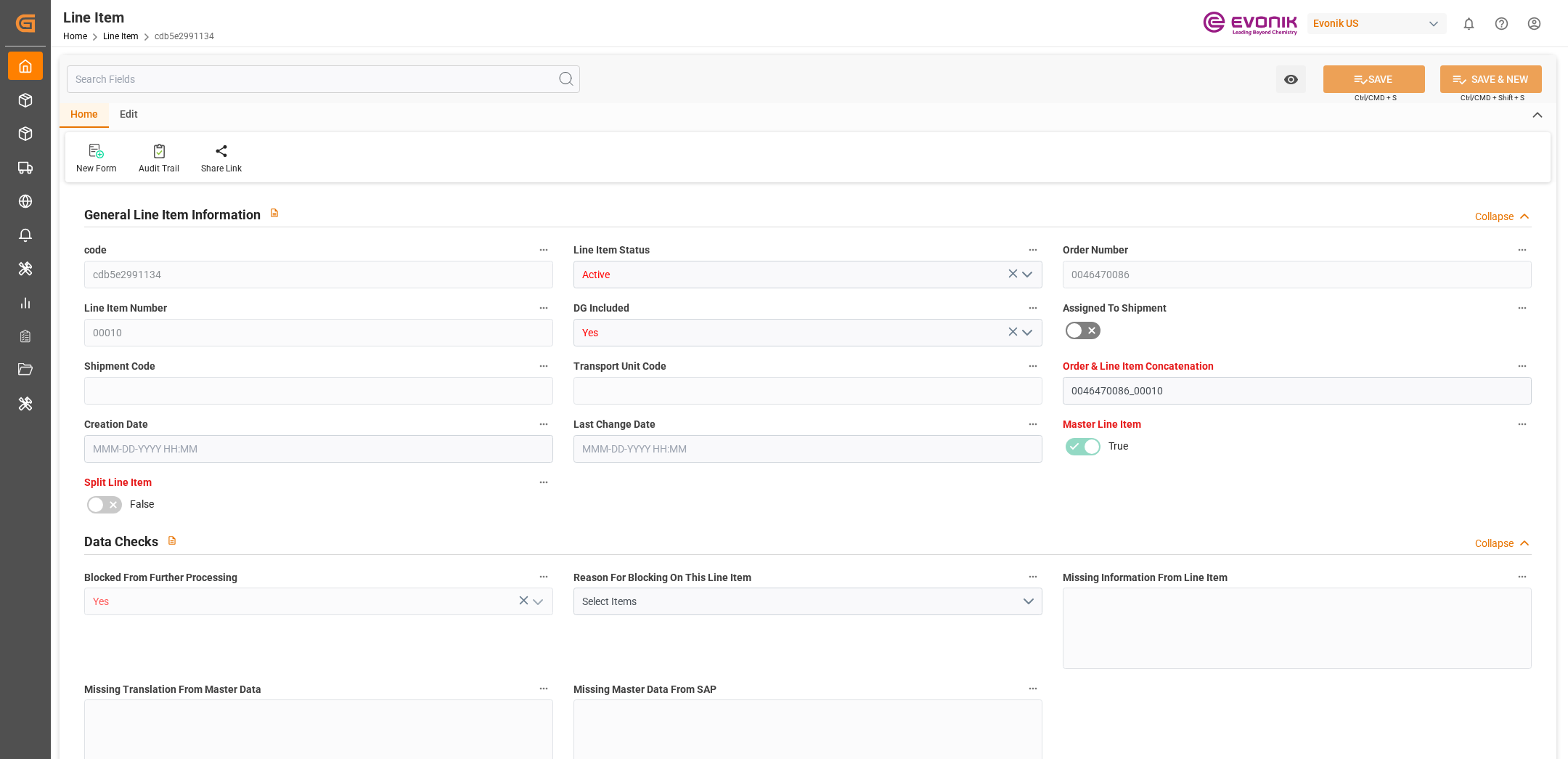
type input "18"
type input "115719.64"
type input "18"
type input "18774"
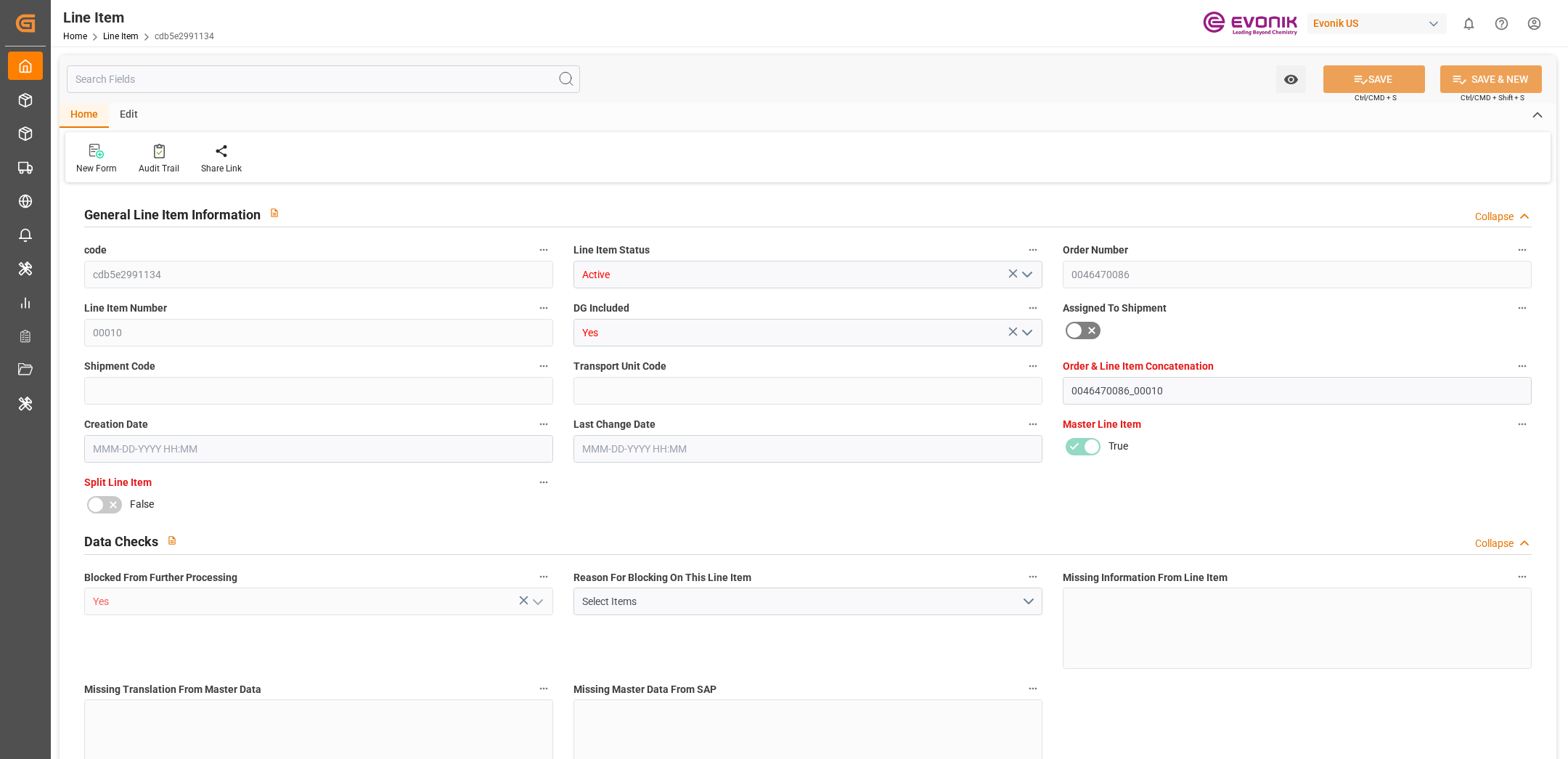
type input "18774"
type input "17784"
type input "25.056"
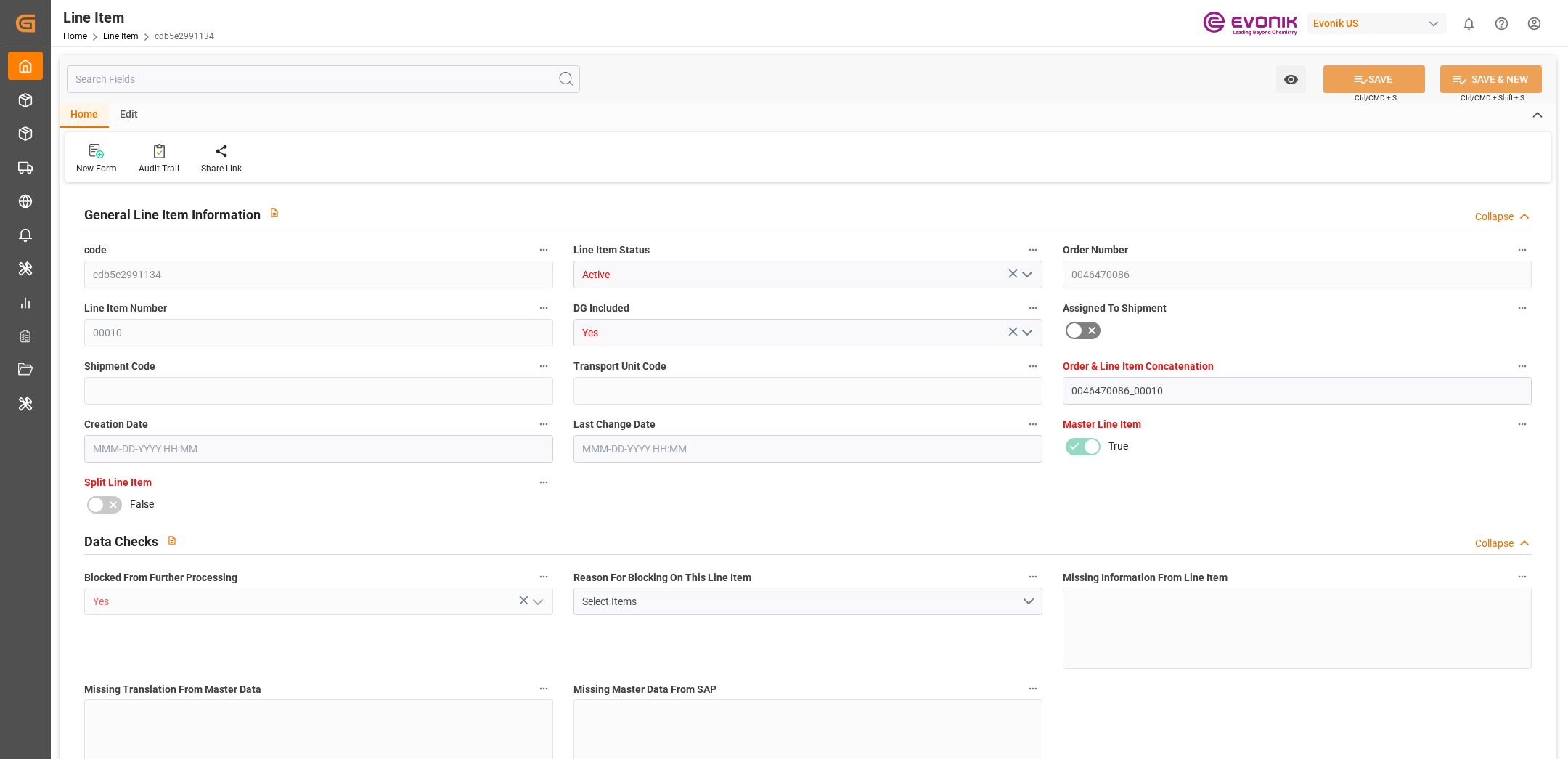
type input "25056"
type input "0"
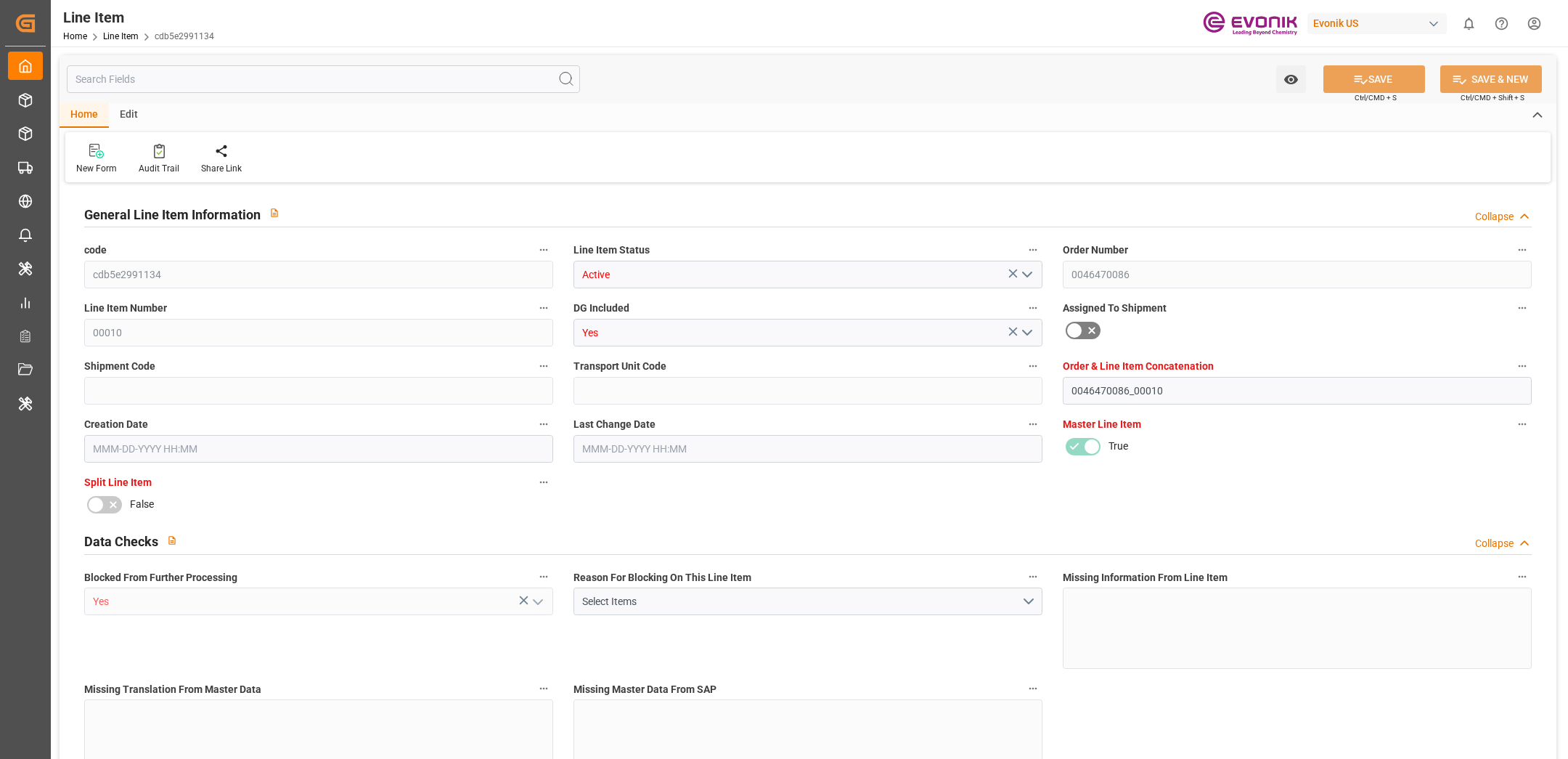
type input "25.056"
type input "18"
type input "Aug-28-2025 16:30"
type input "Nov-14-2025"
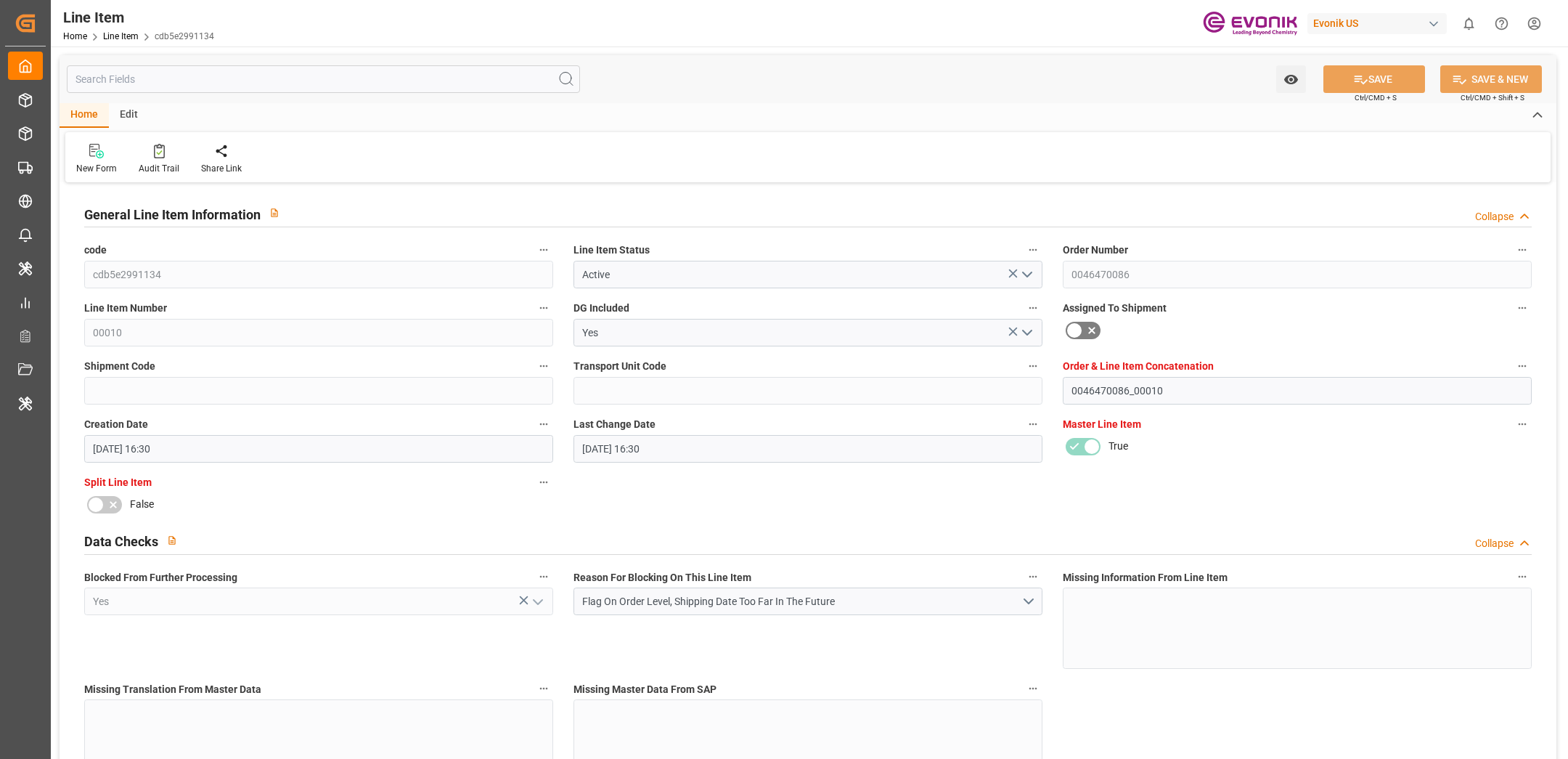
type input "Oct-10-2025"
type input "Oct-03-2025"
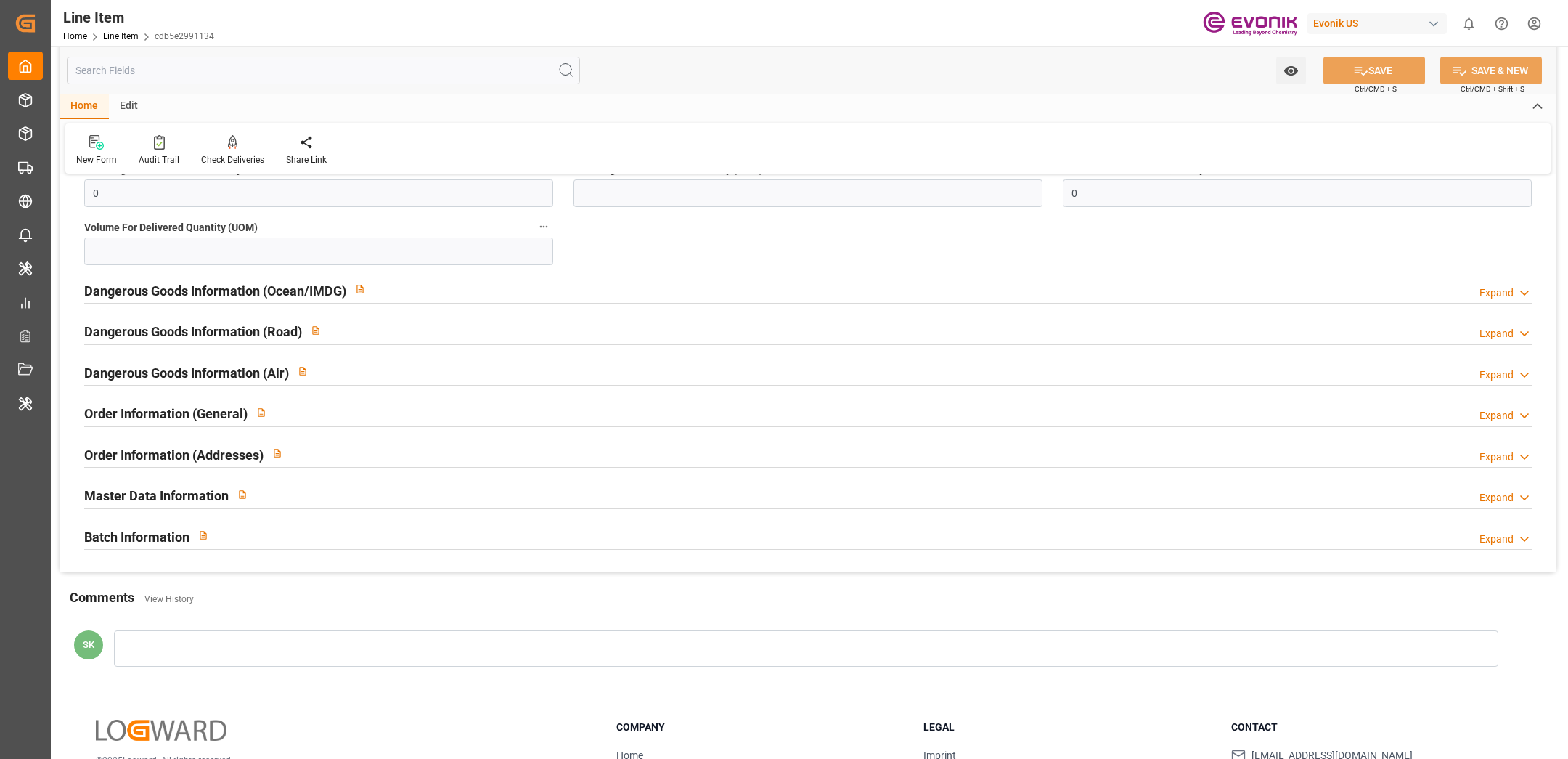
click at [344, 532] on div "Batch Information Expand" at bounding box center [808, 535] width 1448 height 28
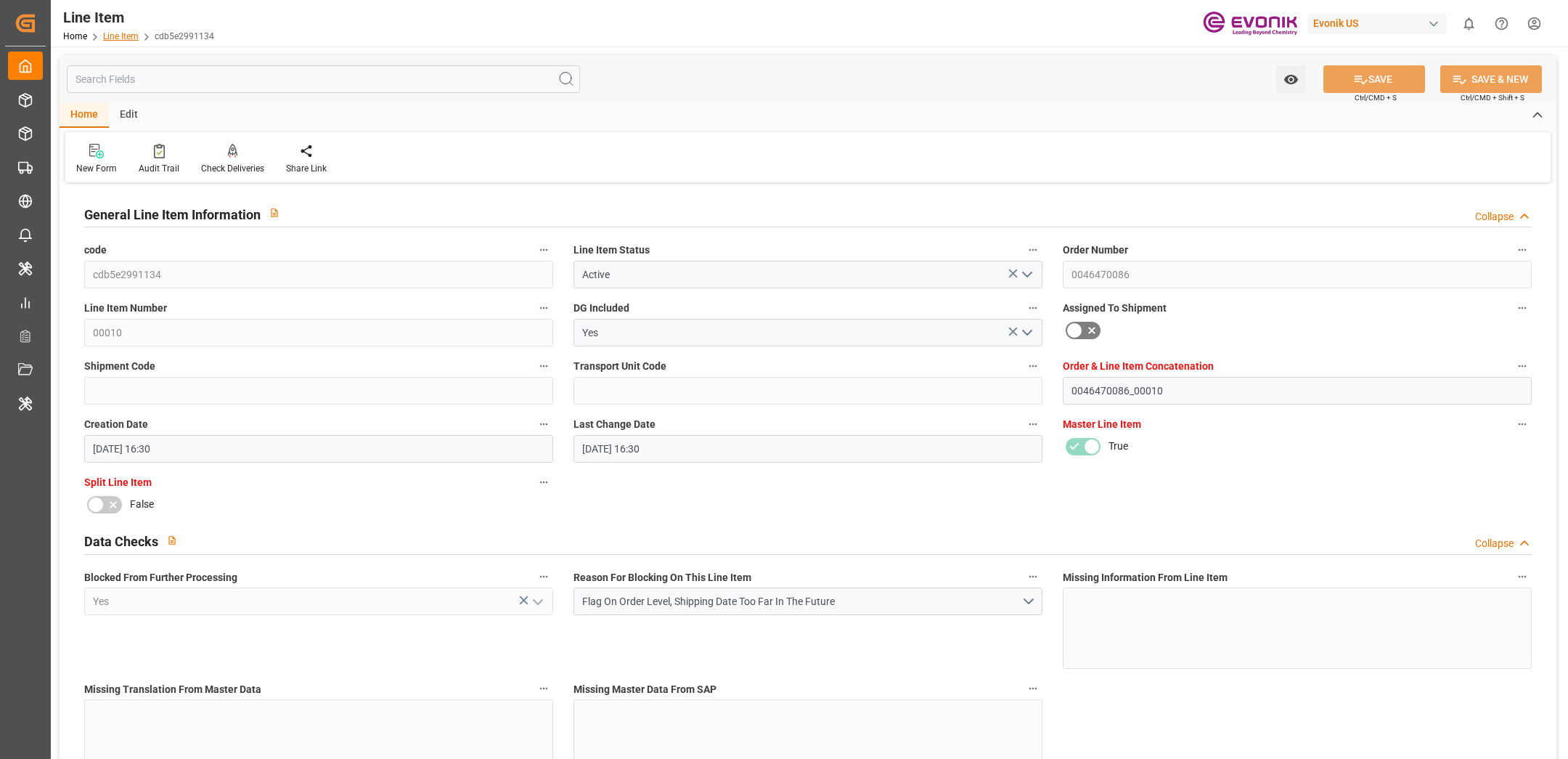
click at [117, 41] on link "Line Item" at bounding box center [121, 36] width 36 height 10
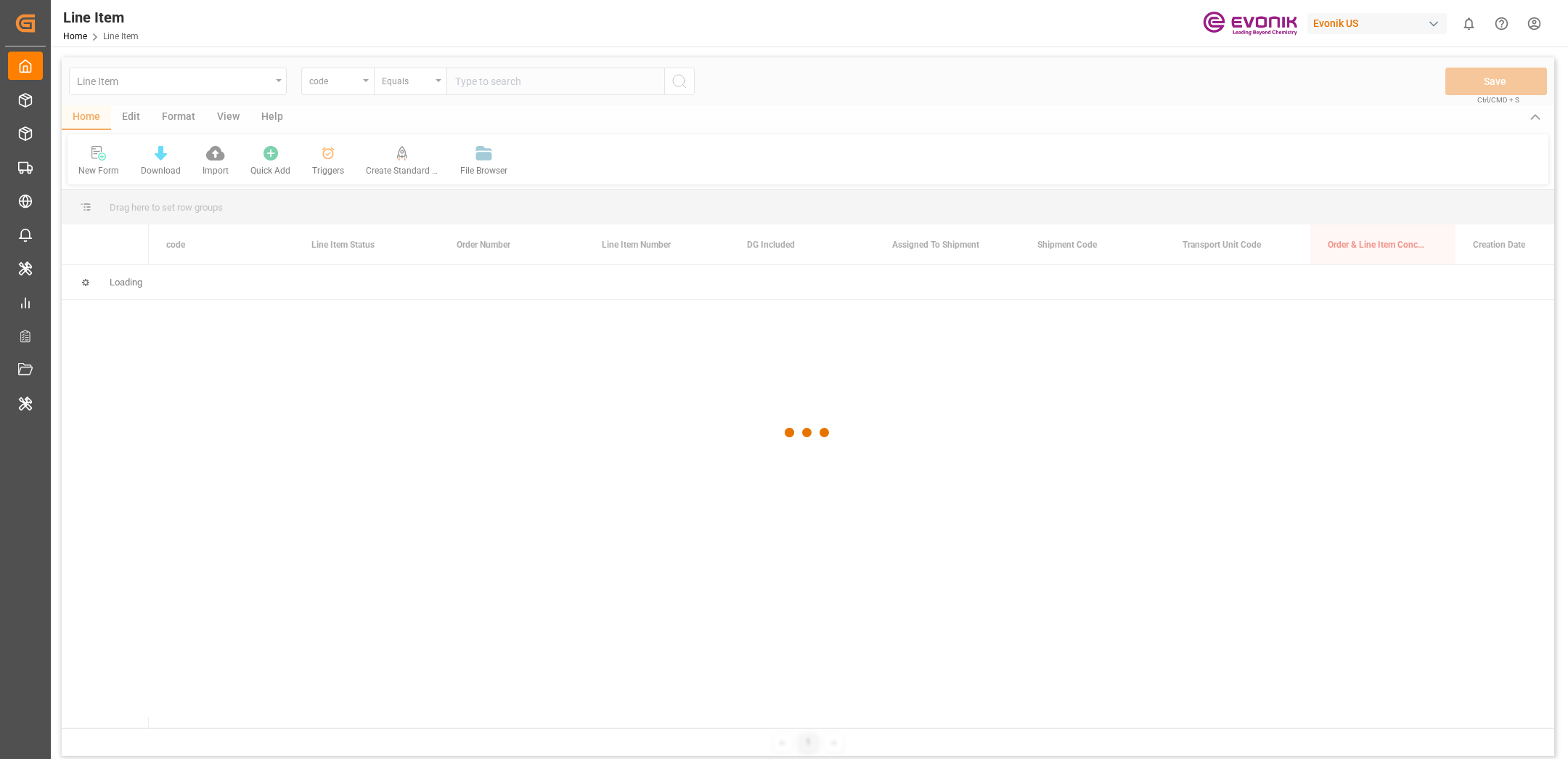
click at [1342, 28] on div "Evonik US" at bounding box center [1377, 24] width 140 height 21
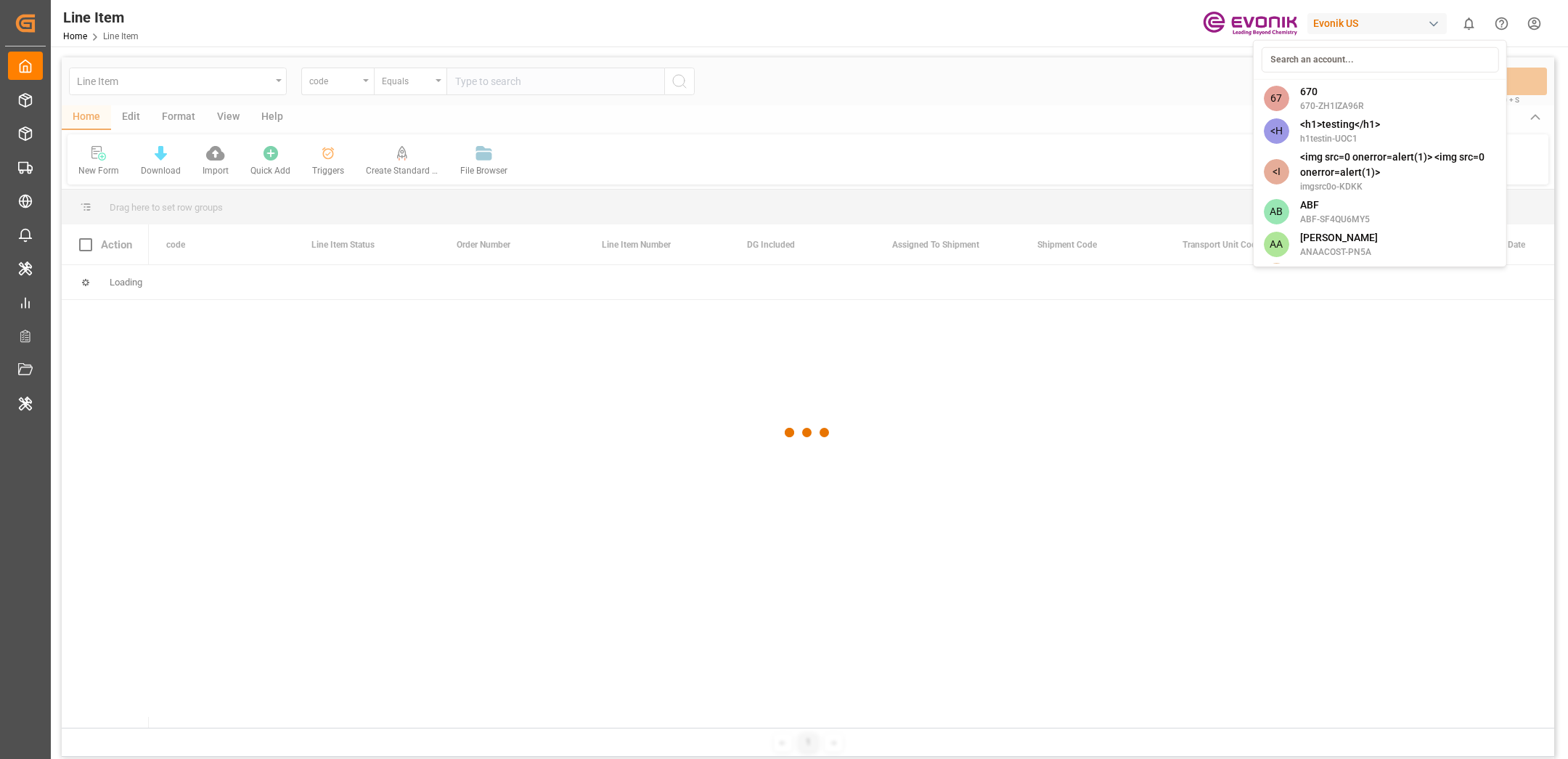
click at [1068, 99] on html "Created by potrace 1.15, written by Peter Selinger 2001-2017 Created by potrace…" at bounding box center [784, 380] width 1568 height 759
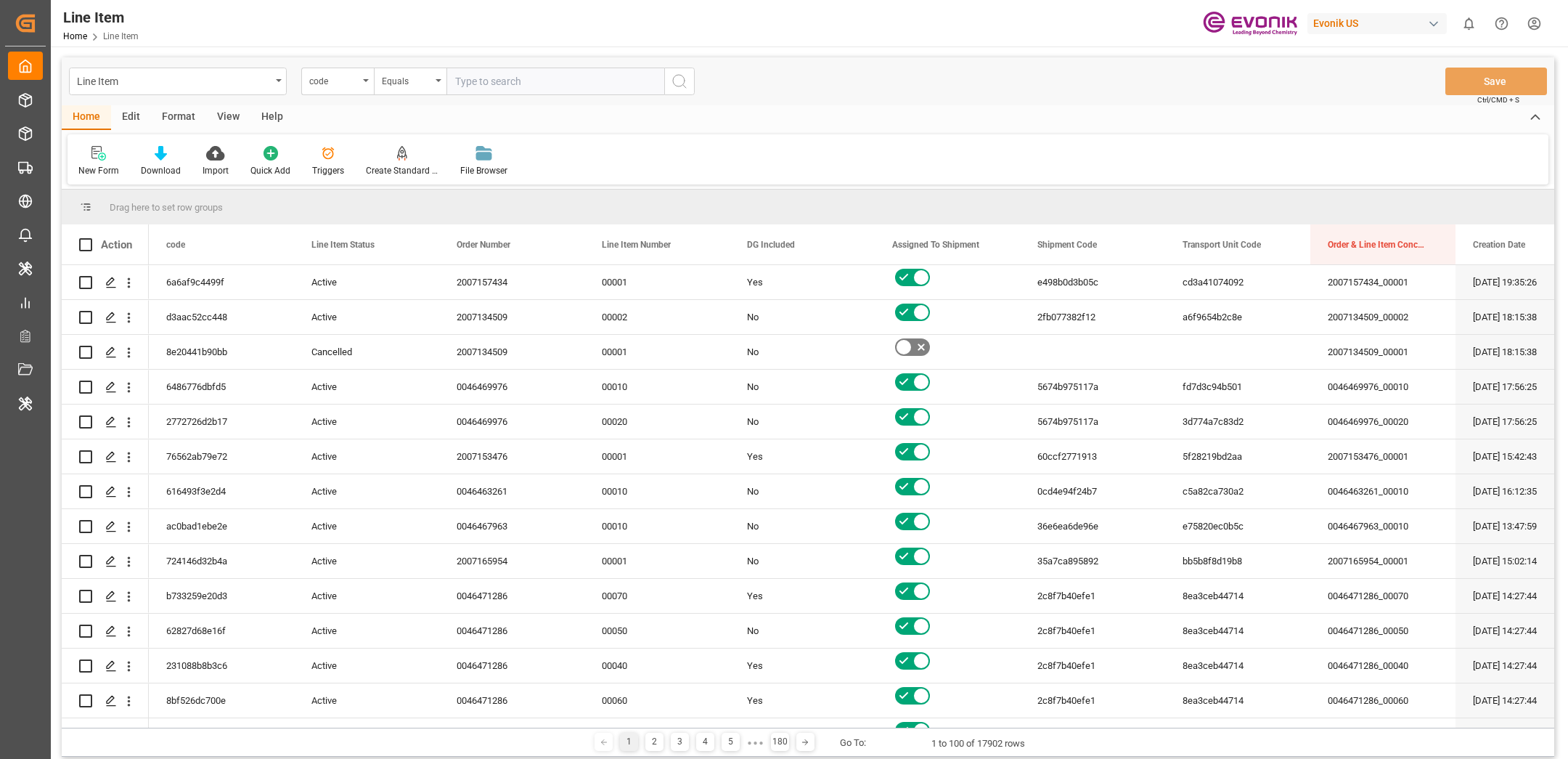
click at [1359, 46] on header "Line Item Home Line Item Evonik US 0 Notifications Only show unread All Mark al…" at bounding box center [805, 23] width 1528 height 47
click at [1359, 29] on div "Evonik US" at bounding box center [1377, 24] width 140 height 21
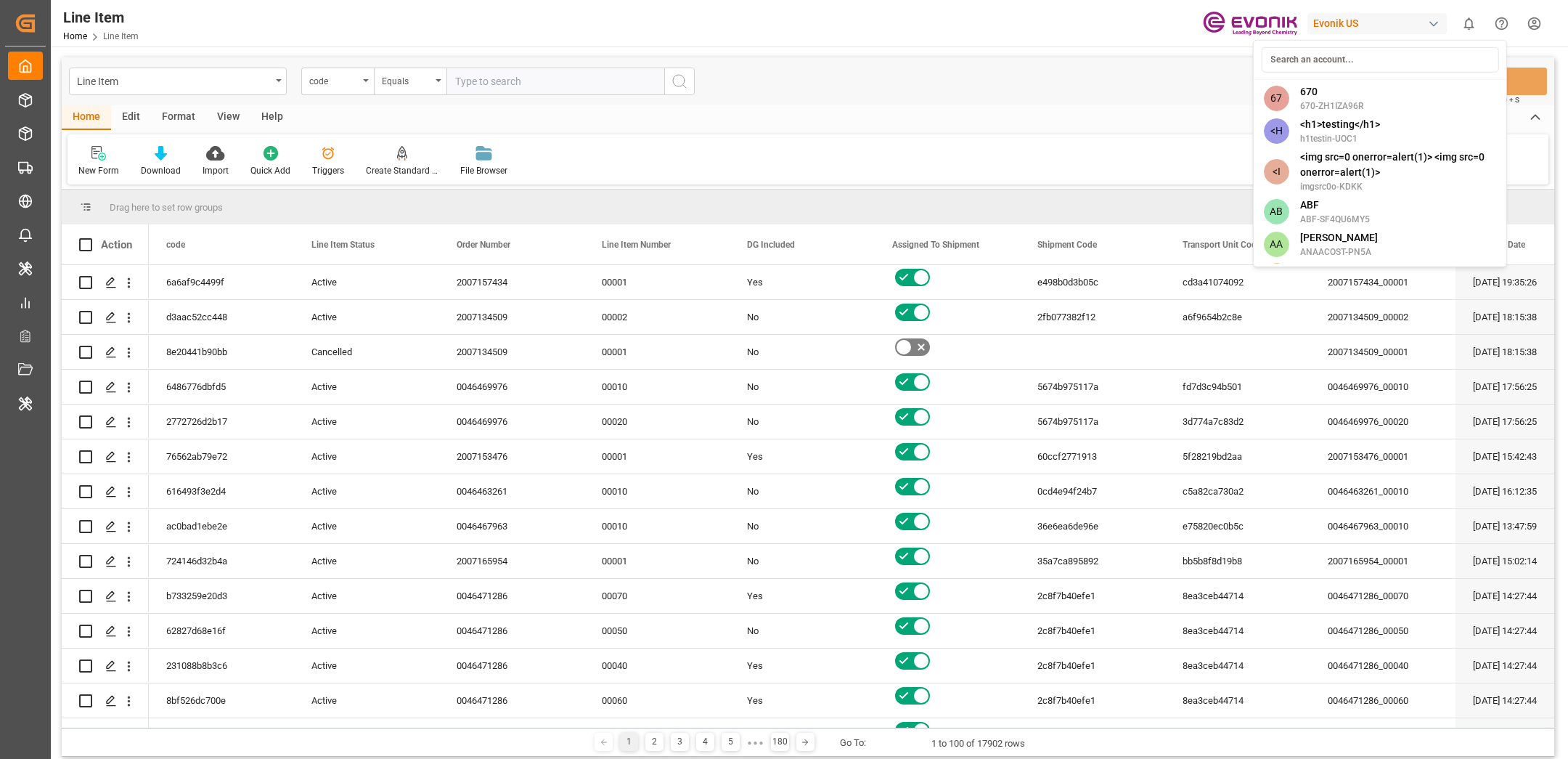
click at [1536, 23] on html "Created by potrace 1.15, written by Peter Selinger 2001-2017 Created by potrace…" at bounding box center [784, 380] width 1568 height 759
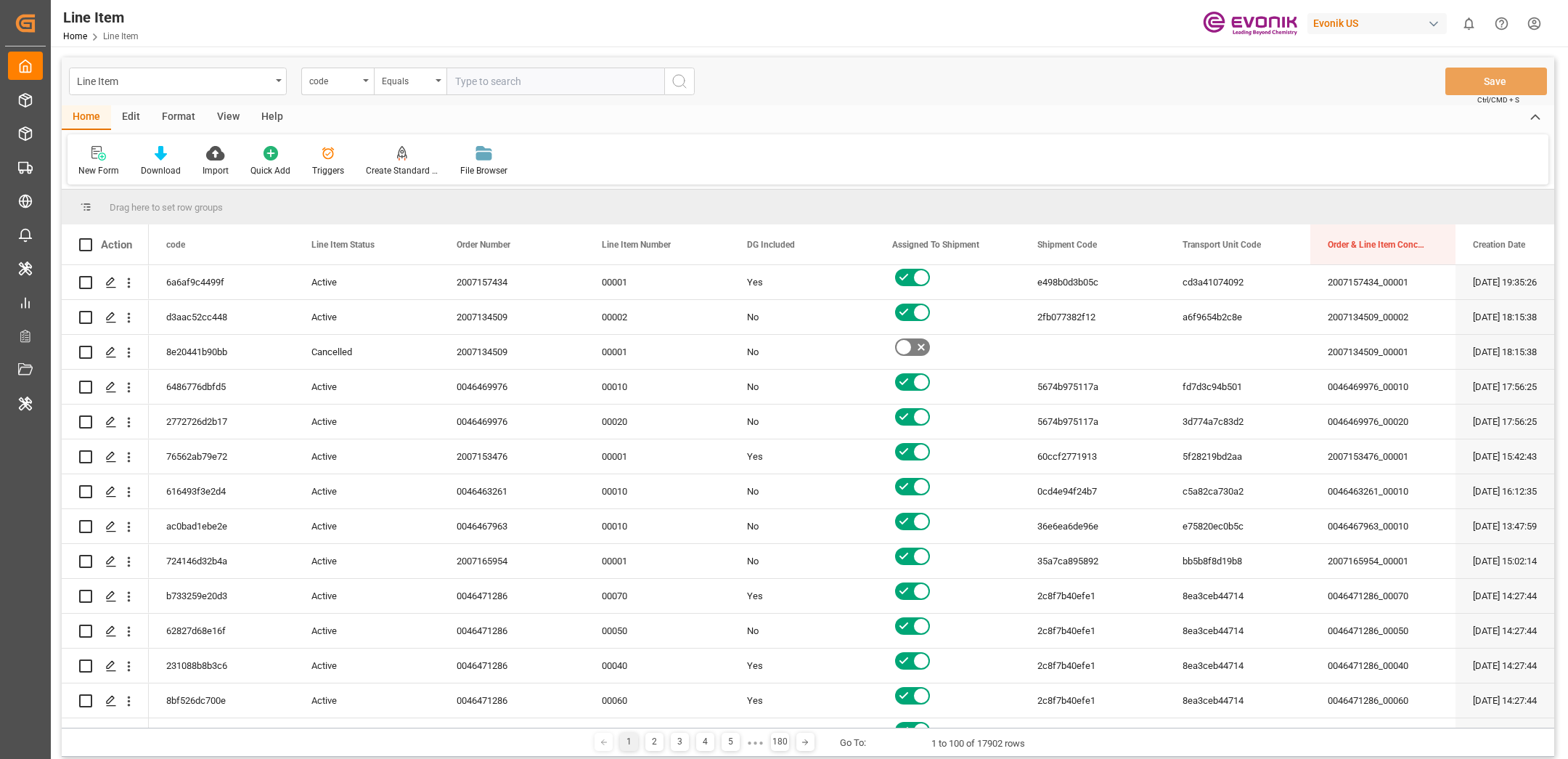
click at [1353, 25] on div "Evonik US" at bounding box center [1377, 24] width 140 height 21
type input "evonik ind"
click at [1315, 101] on span "EvonikIn-6LLN" at bounding box center [1347, 106] width 95 height 13
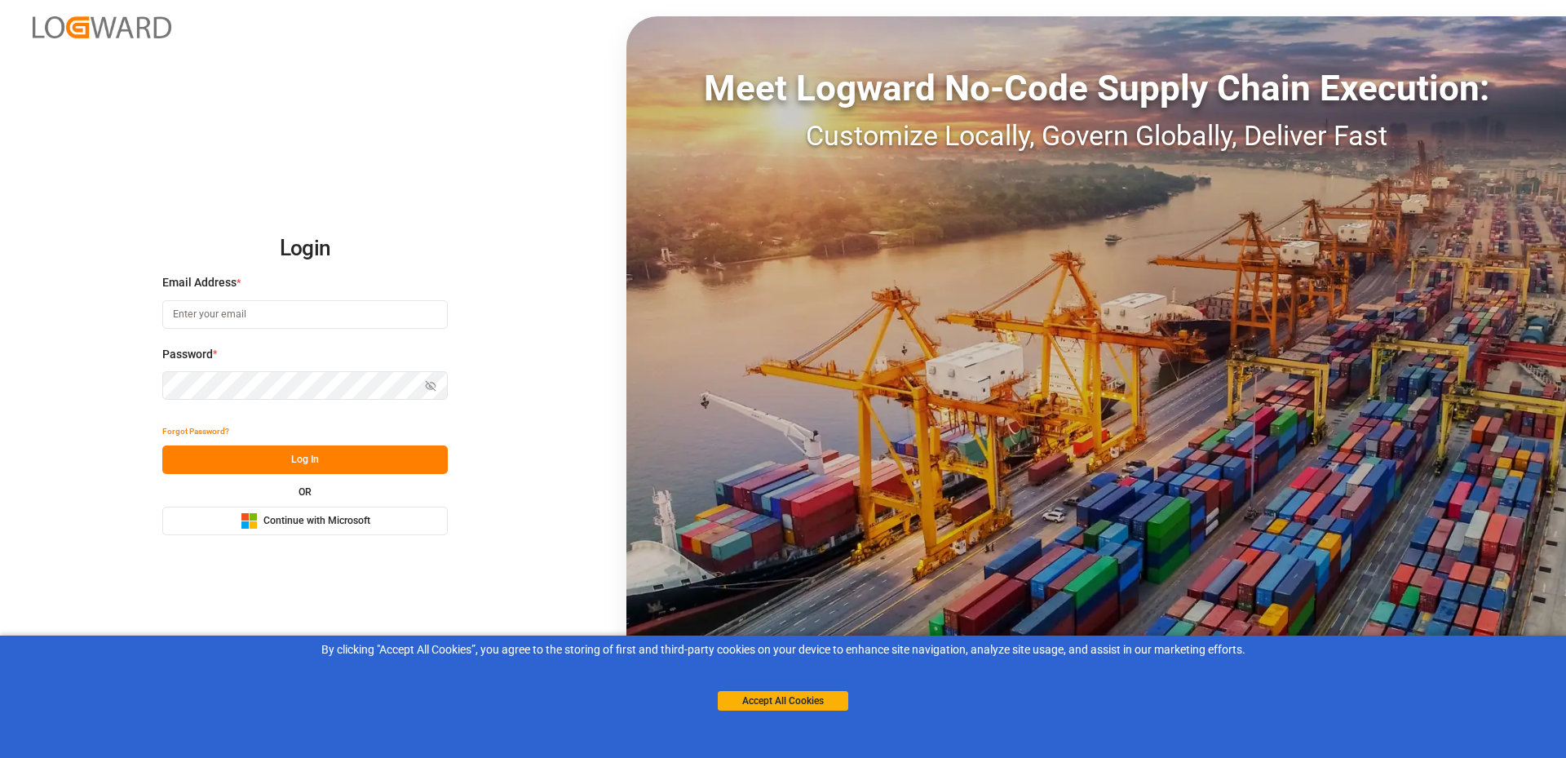
click at [276, 528] on span "Continue with Microsoft" at bounding box center [316, 521] width 107 height 15
click at [751, 698] on button "Accept All Cookies" at bounding box center [783, 701] width 130 height 20
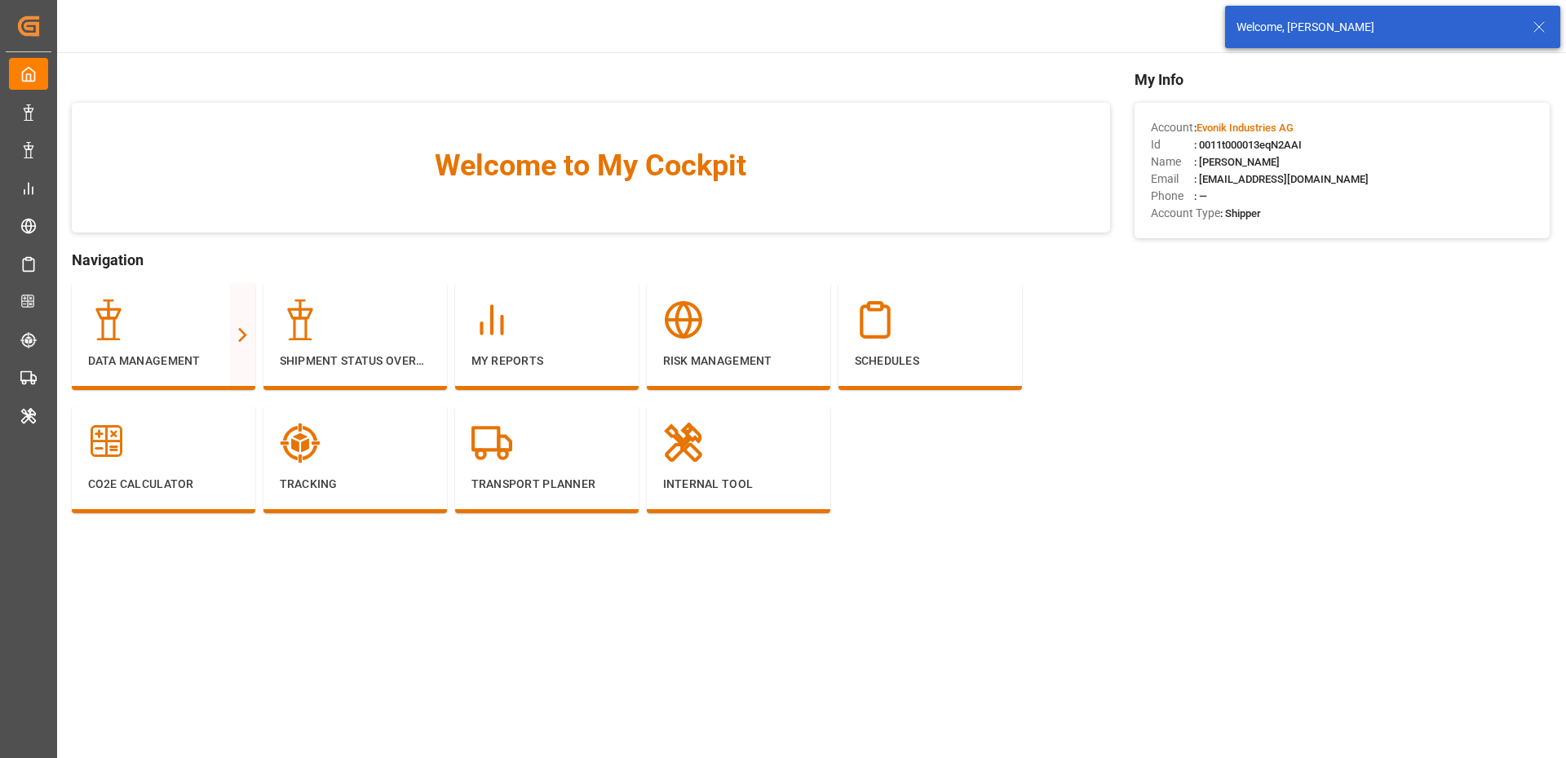
click at [1533, 23] on icon at bounding box center [1539, 27] width 20 height 20
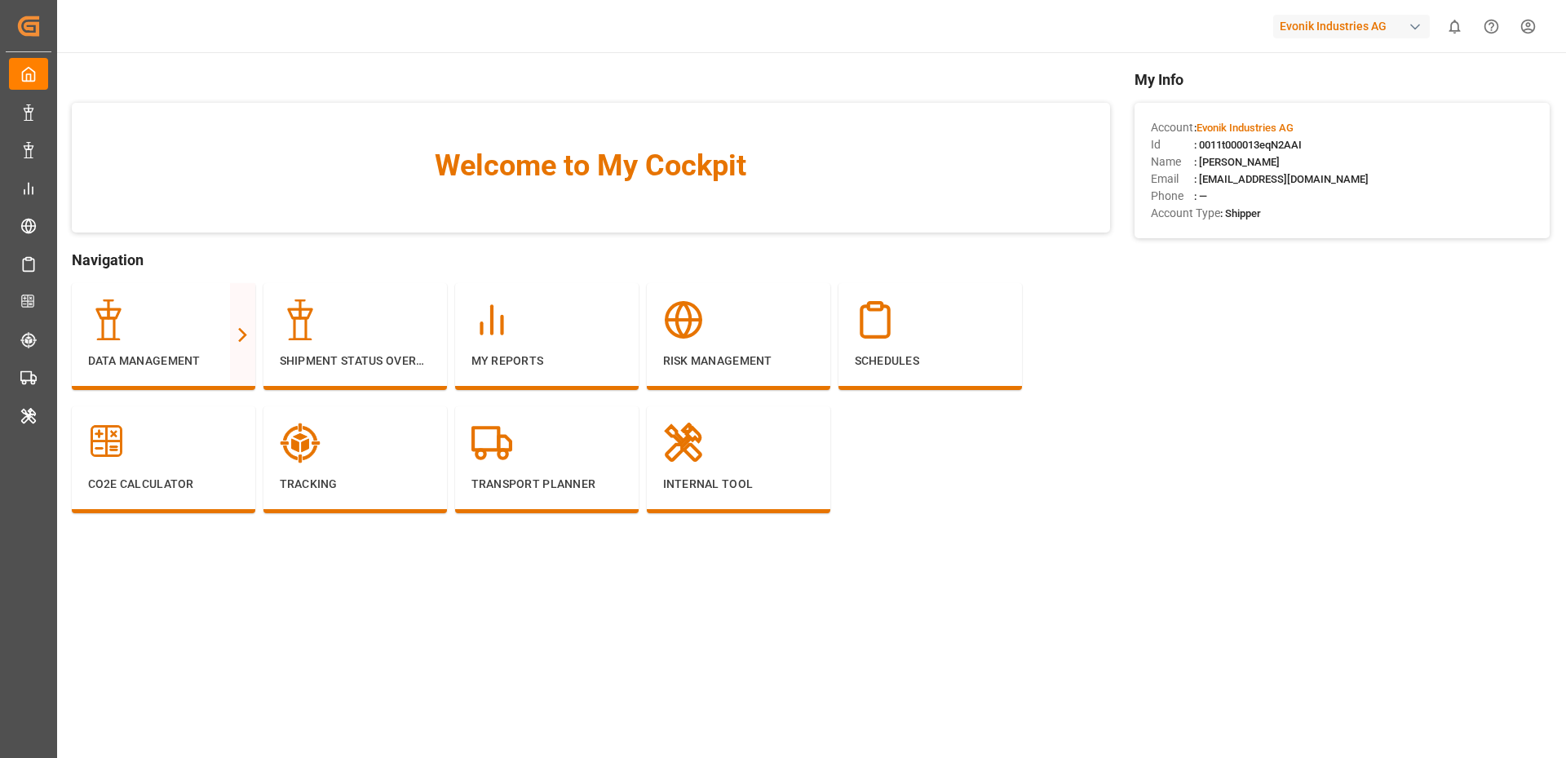
click at [1530, 22] on html "Created by potrace 1.15, written by [PERSON_NAME] [DATE]-[DATE] Created by potr…" at bounding box center [783, 379] width 1566 height 758
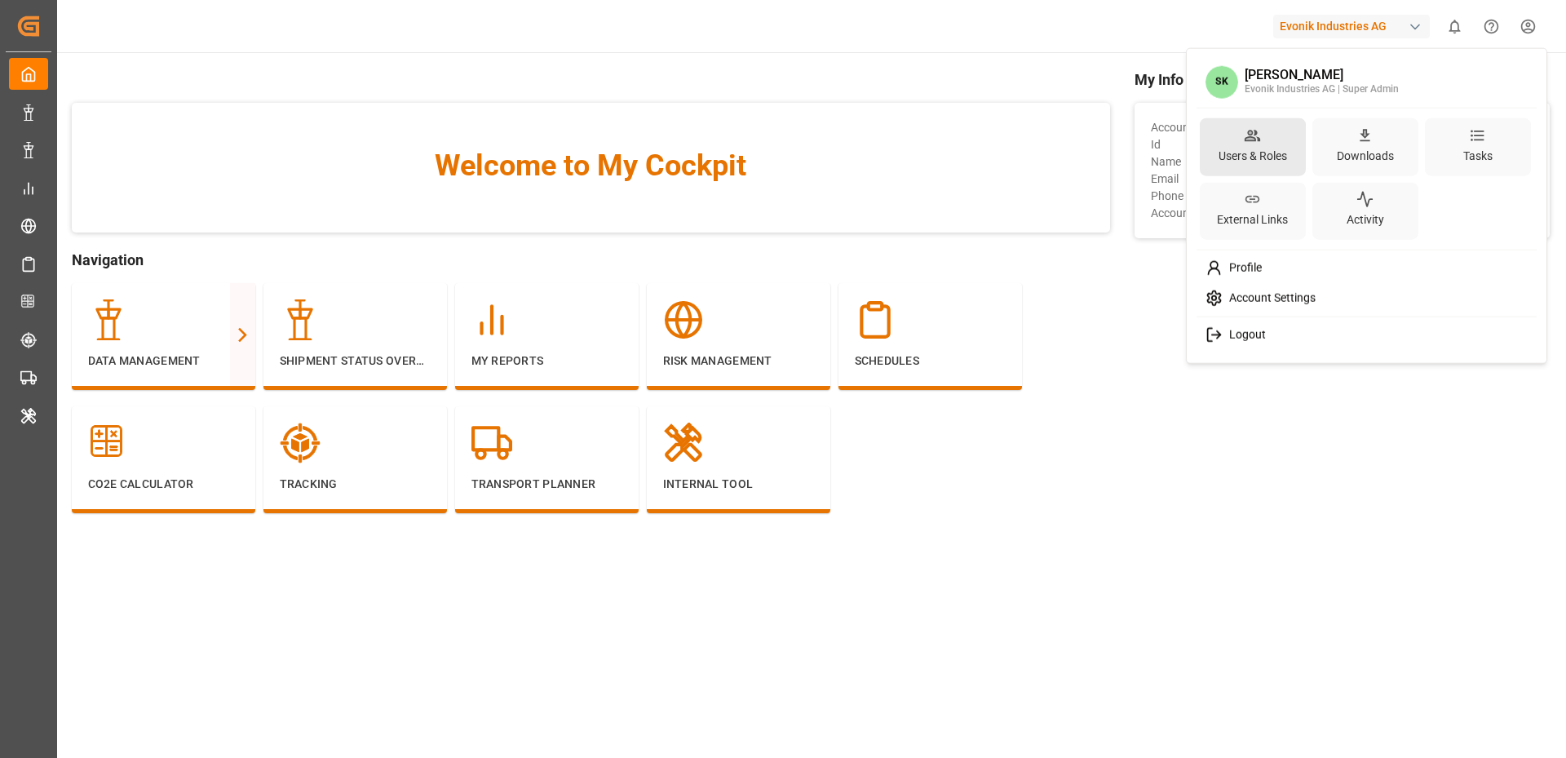
click at [1250, 139] on icon at bounding box center [1251, 135] width 15 height 11
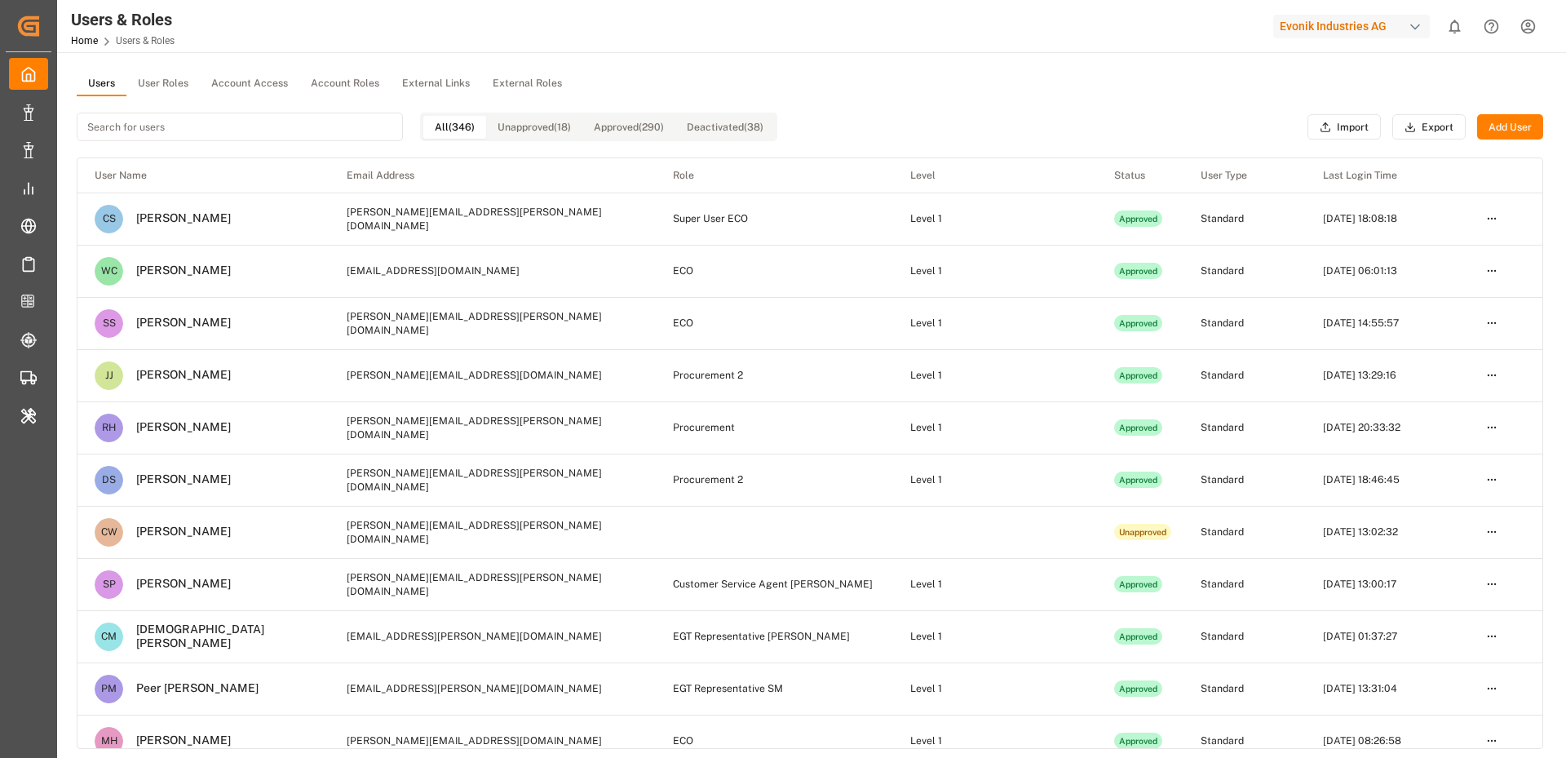
click at [543, 123] on button "Unapproved (18)" at bounding box center [534, 127] width 96 height 23
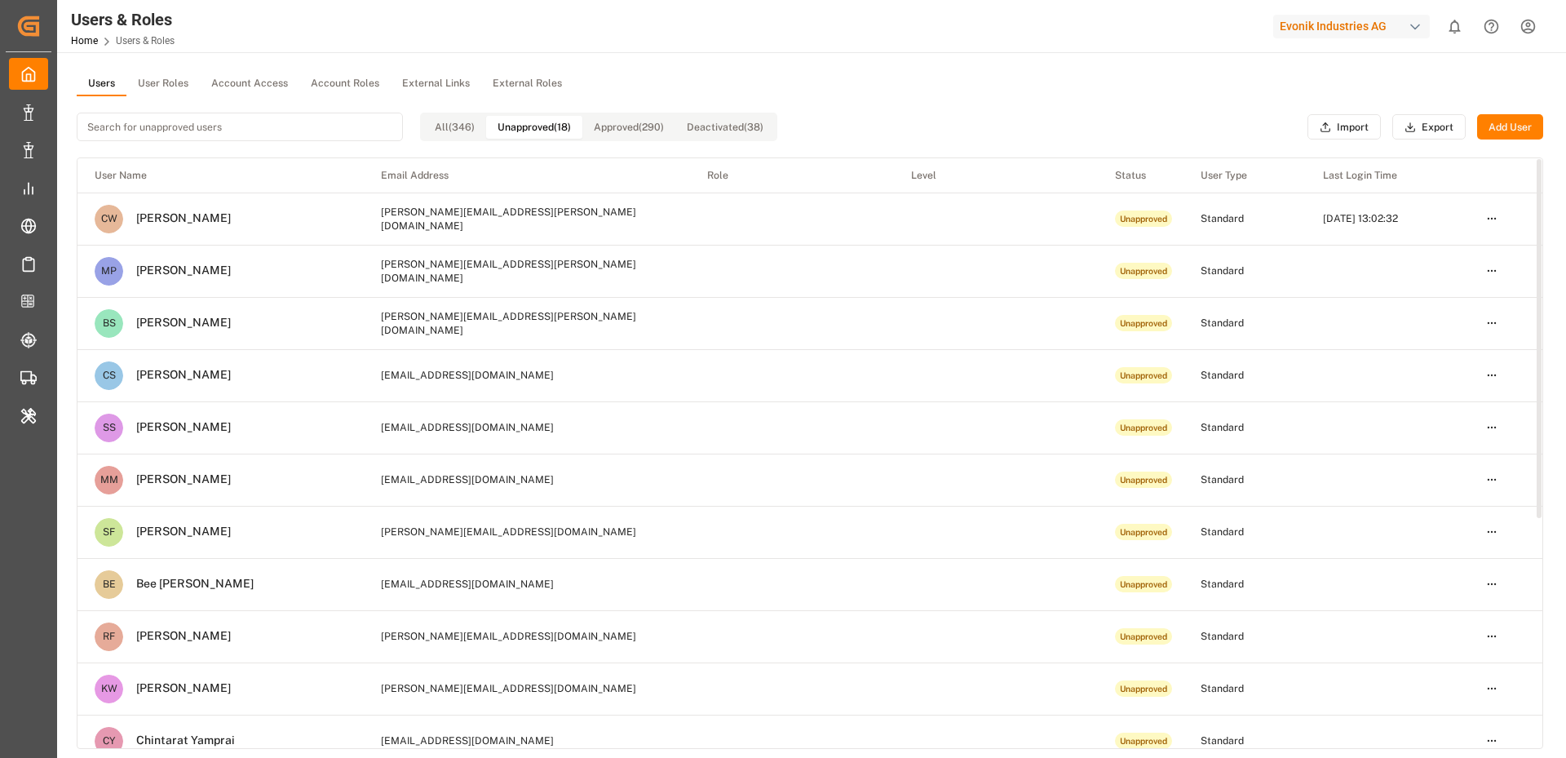
click at [634, 122] on button "Approved (290)" at bounding box center [628, 127] width 93 height 23
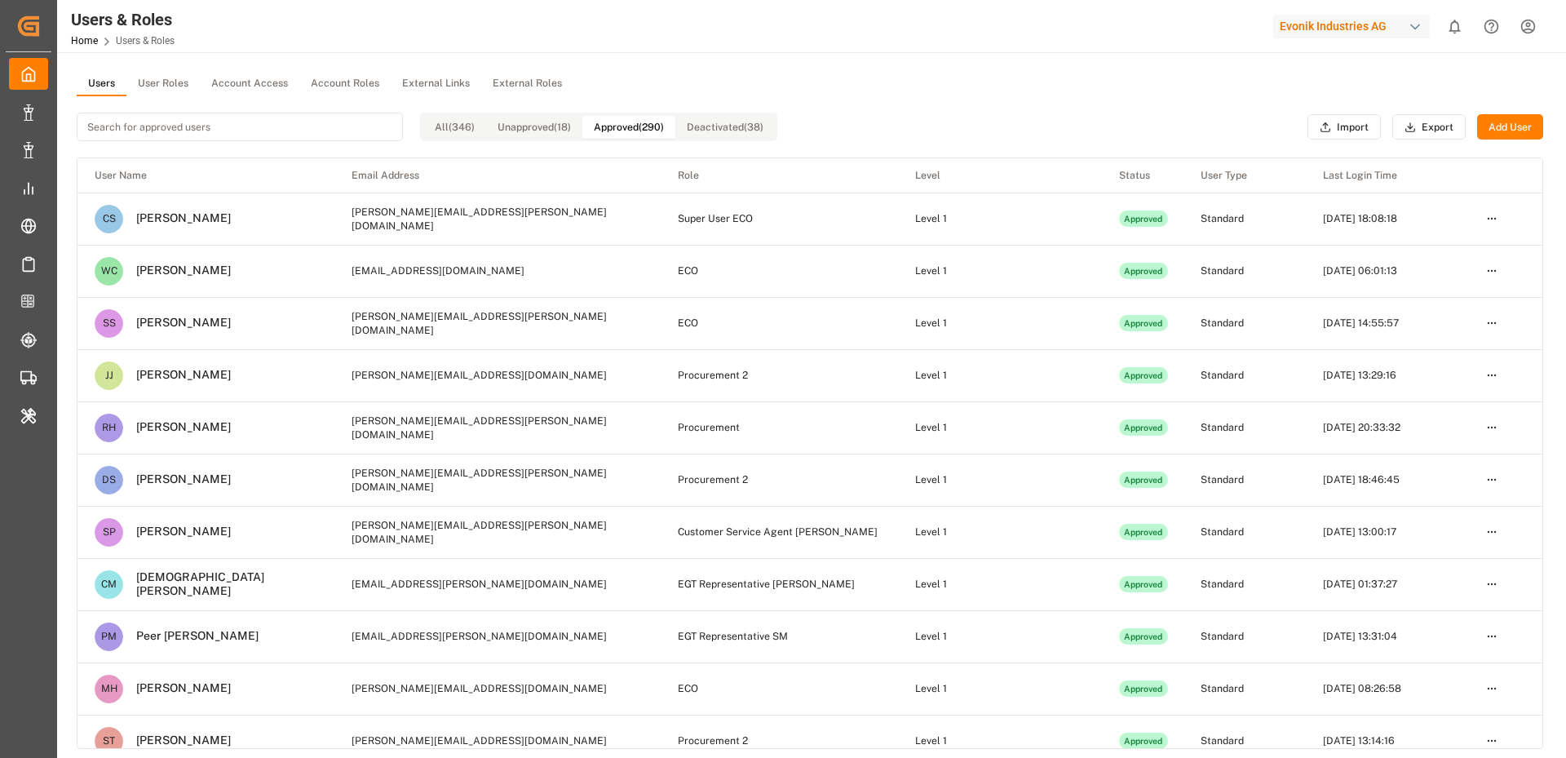
click at [715, 135] on button "Deactivated (38)" at bounding box center [724, 127] width 99 height 23
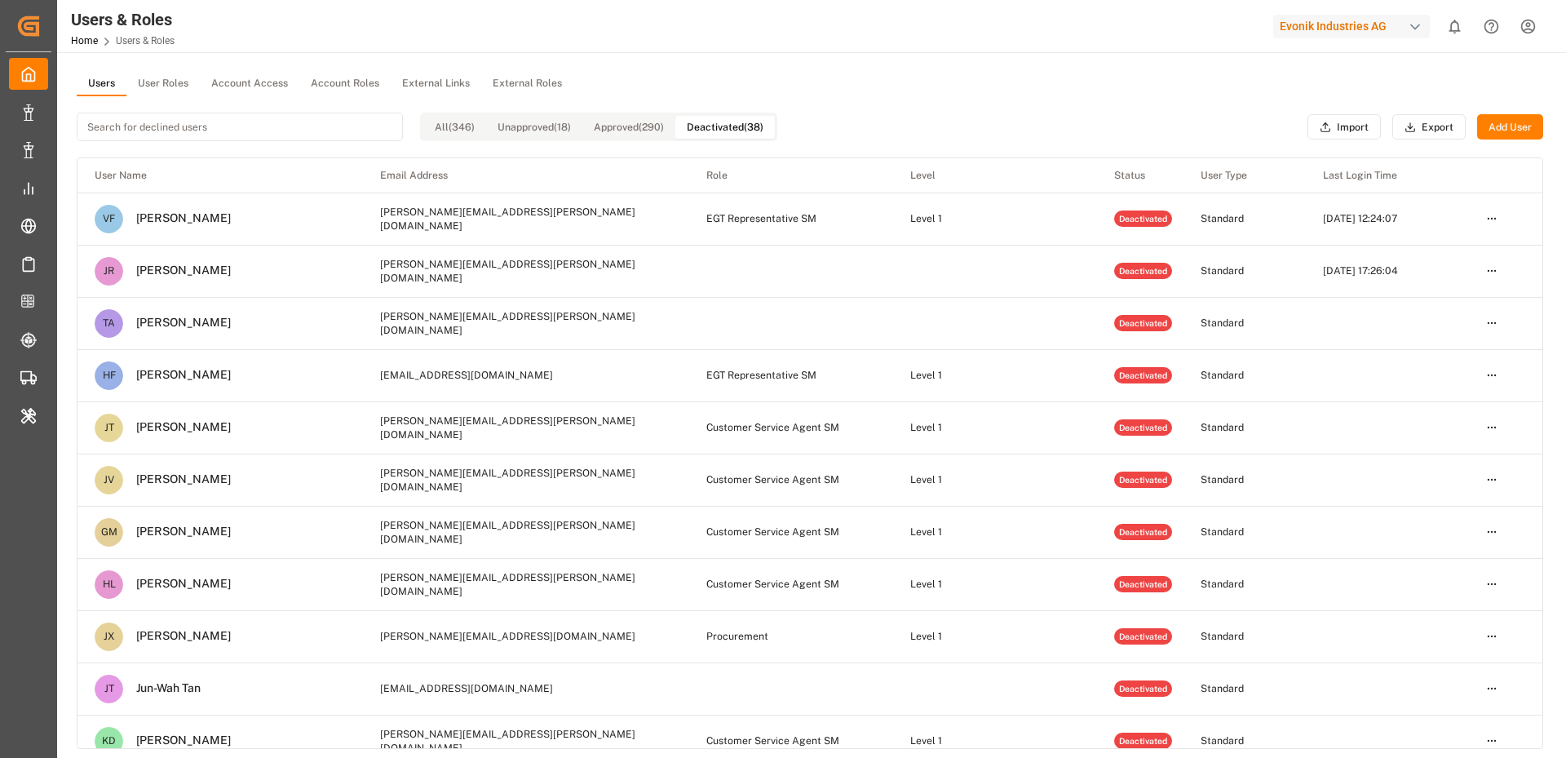
click at [1313, 26] on div "Evonik Industries AG" at bounding box center [1351, 27] width 157 height 24
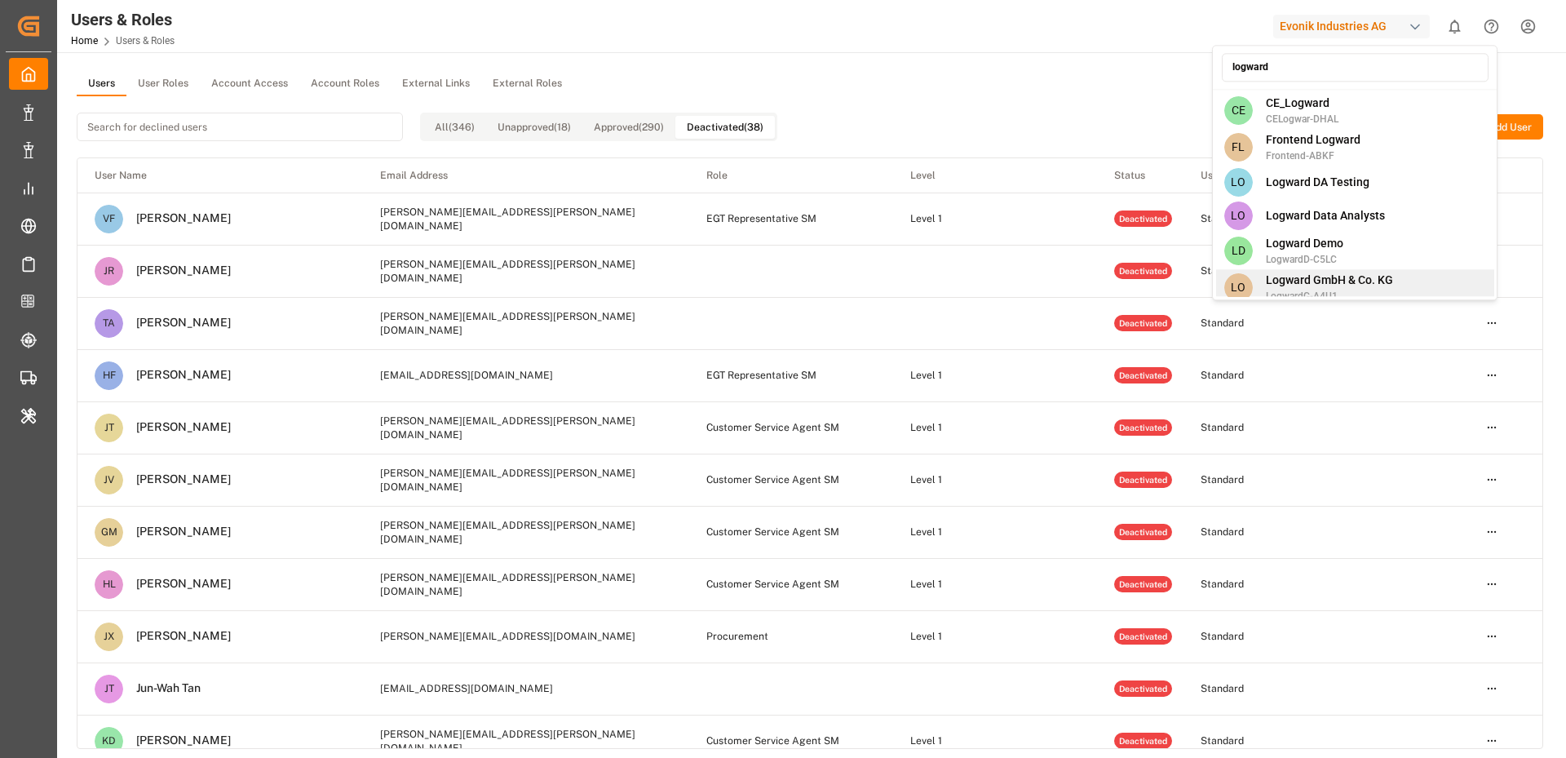
type input "logward"
click at [1289, 277] on span "Logward GmbH & Co. KG" at bounding box center [1328, 280] width 127 height 17
